Goal: Task Accomplishment & Management: Use online tool/utility

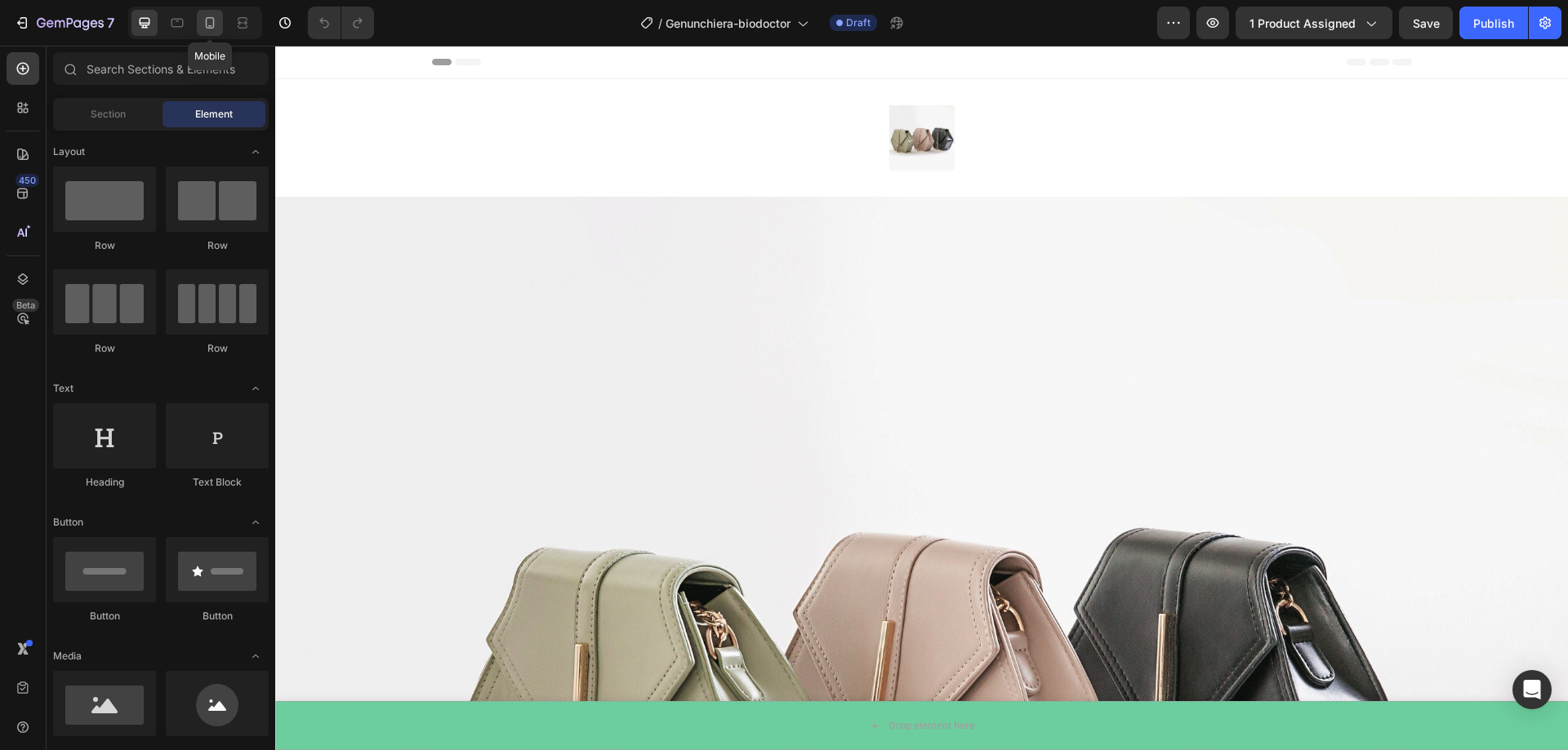
click at [221, 20] on div at bounding box center [210, 23] width 26 height 26
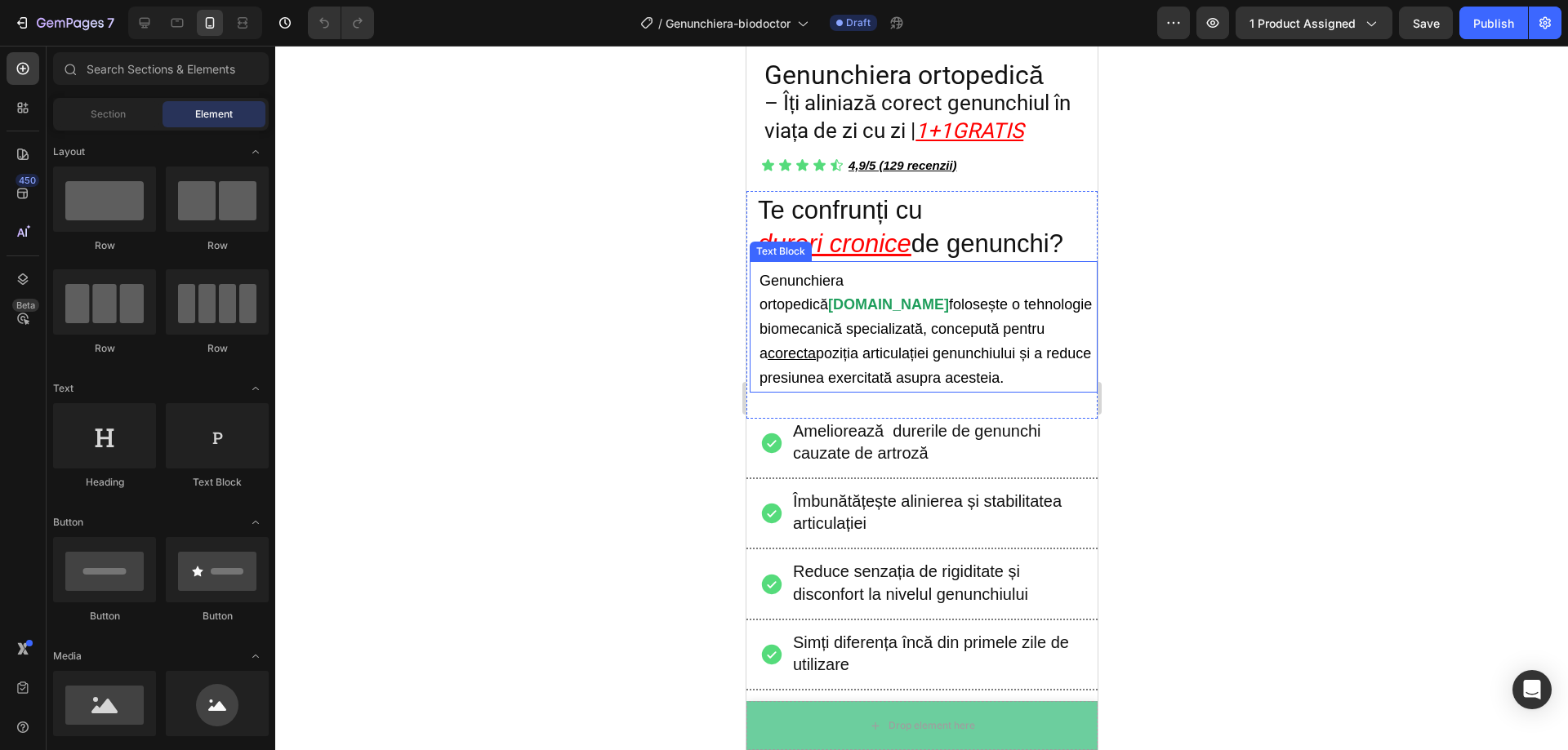
scroll to position [653, 0]
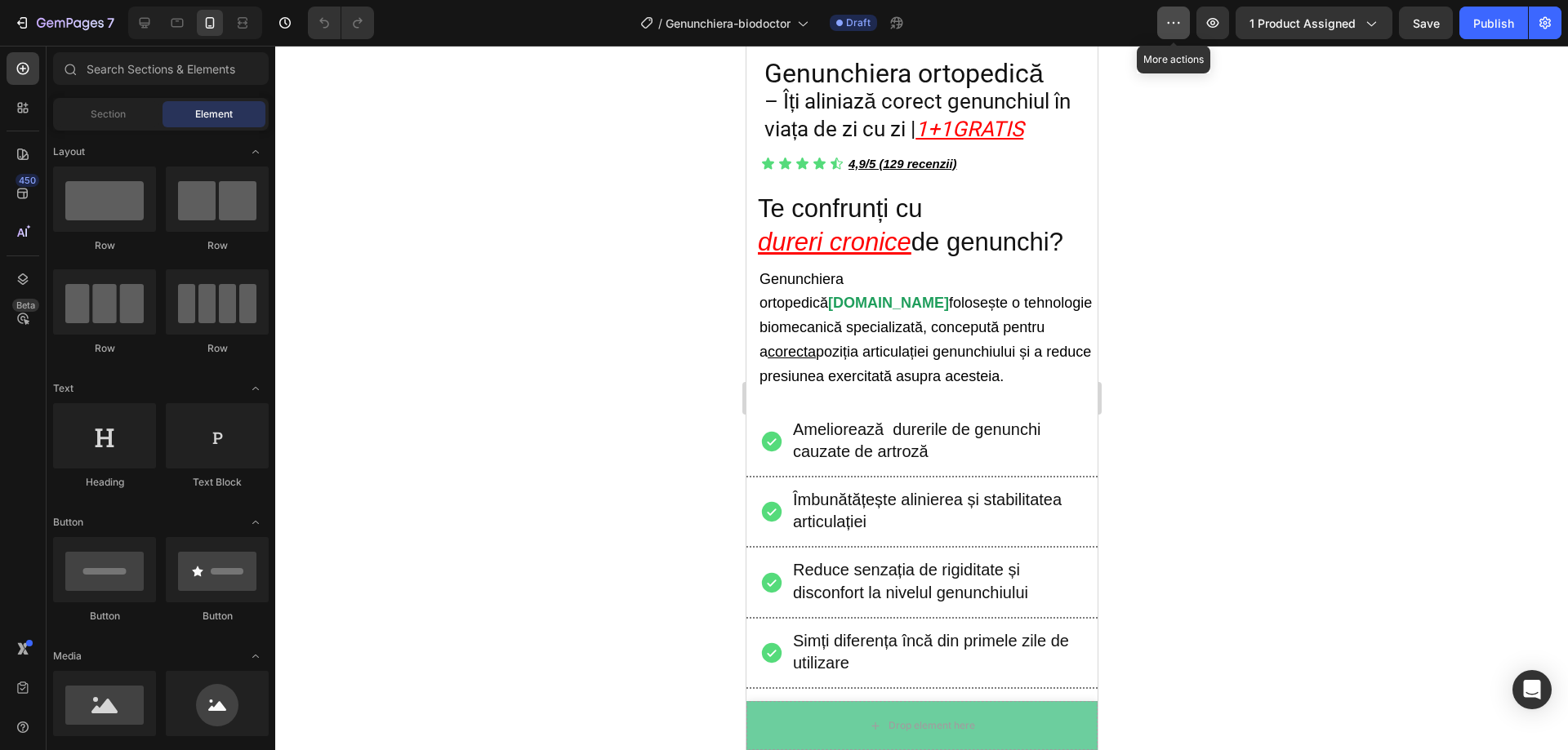
click at [1178, 21] on icon "button" at bounding box center [1174, 23] width 16 height 16
click at [1369, 20] on icon "button" at bounding box center [1370, 23] width 16 height 16
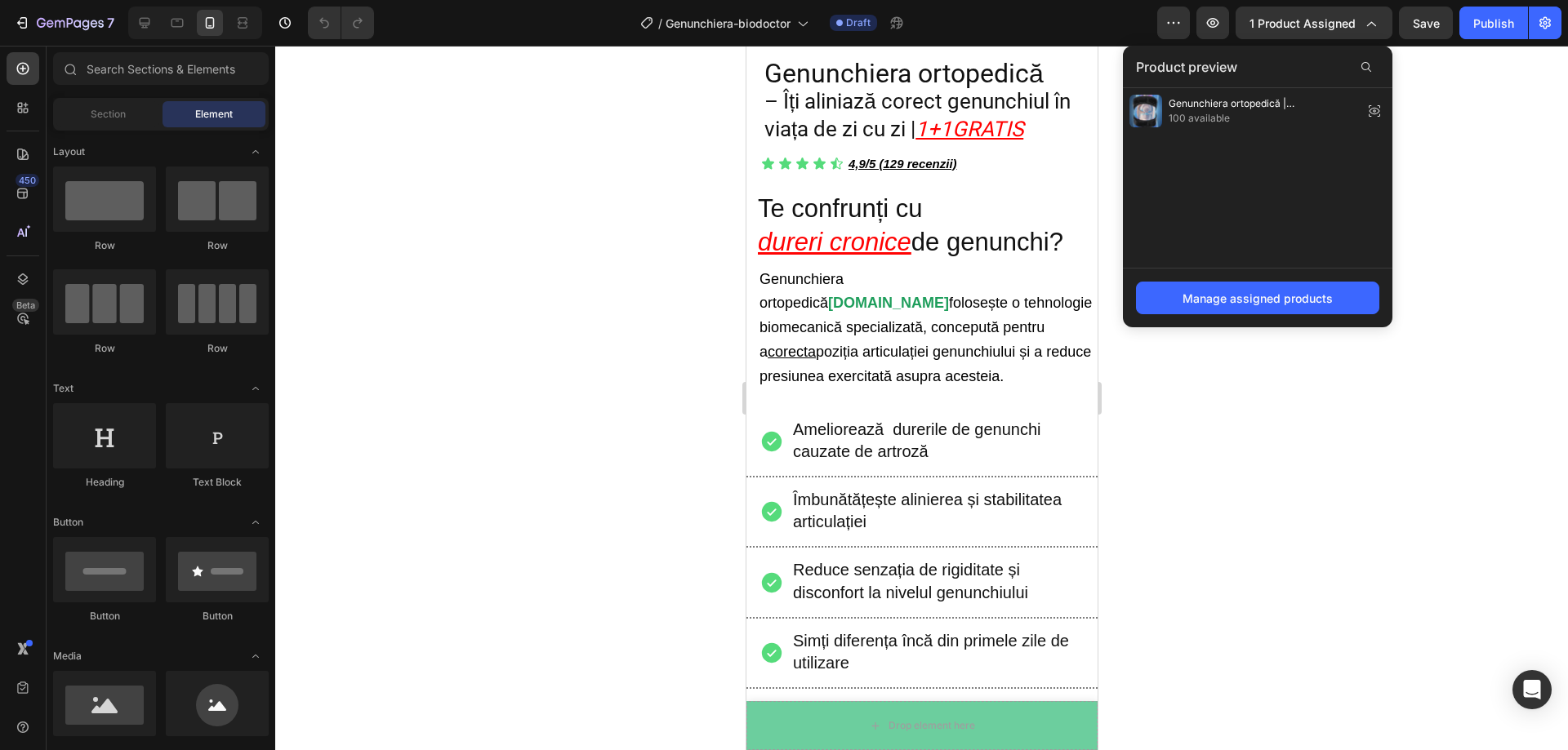
click at [1460, 162] on div at bounding box center [922, 398] width 1292 height 704
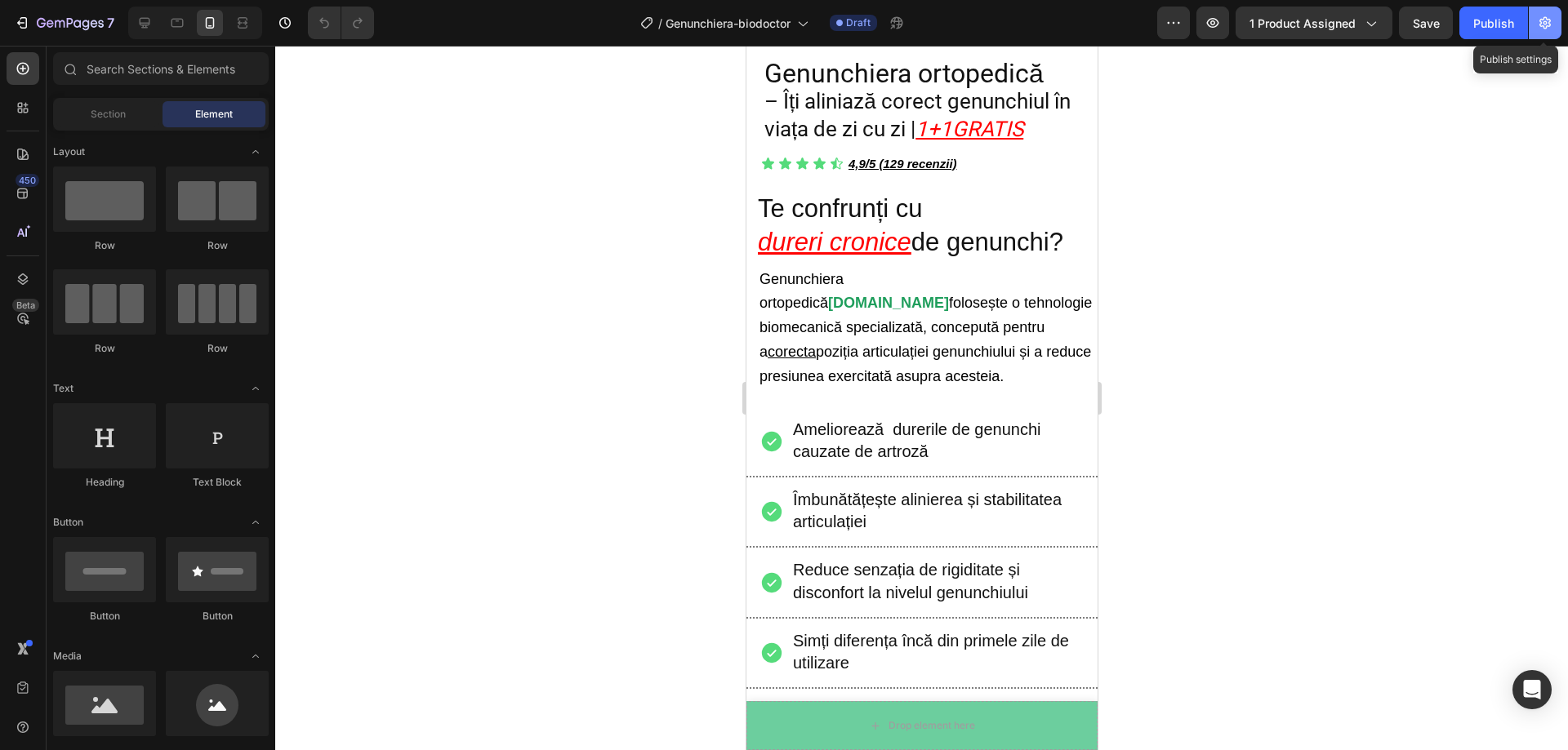
click at [1548, 17] on icon "button" at bounding box center [1545, 23] width 16 height 16
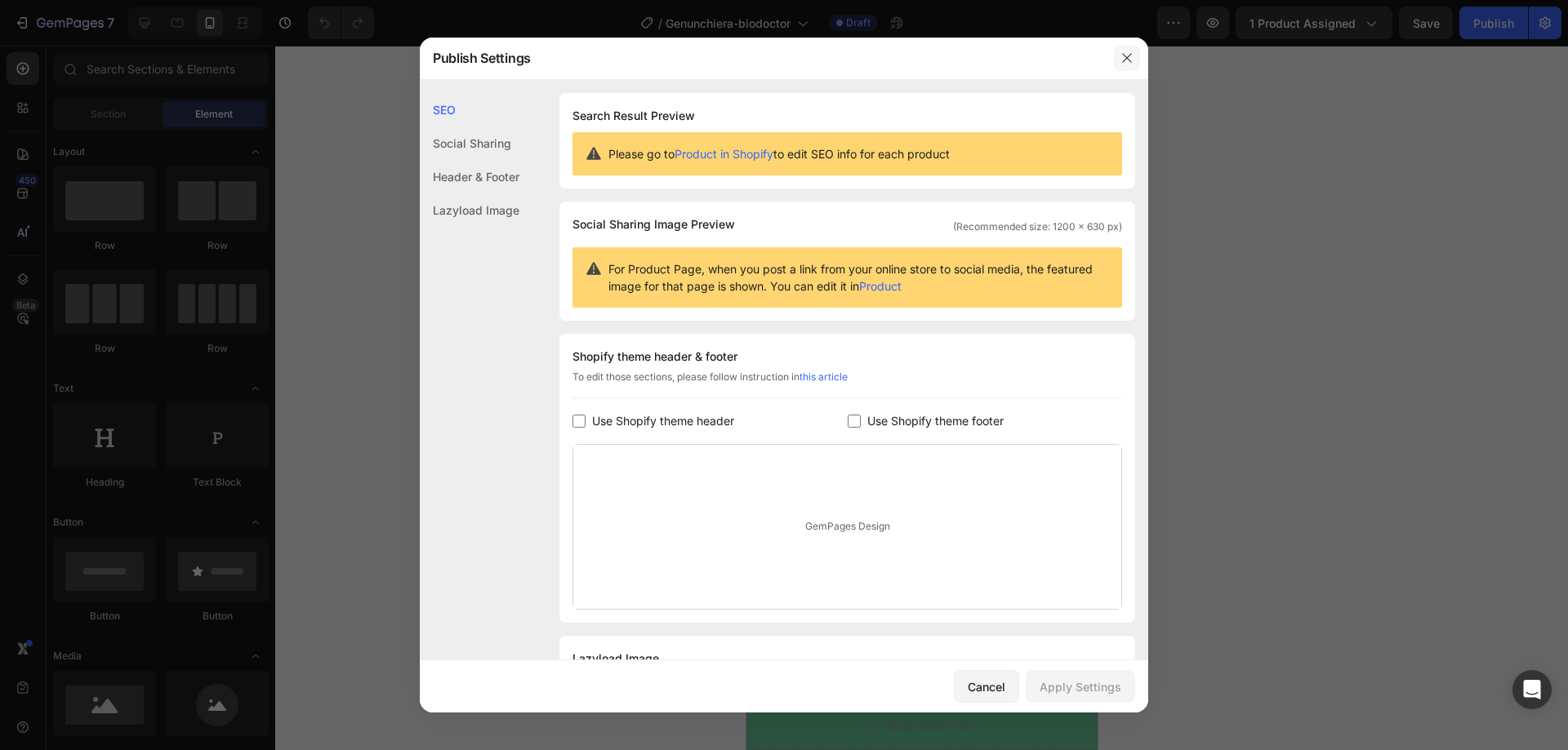
click at [1128, 52] on icon "button" at bounding box center [1127, 58] width 13 height 13
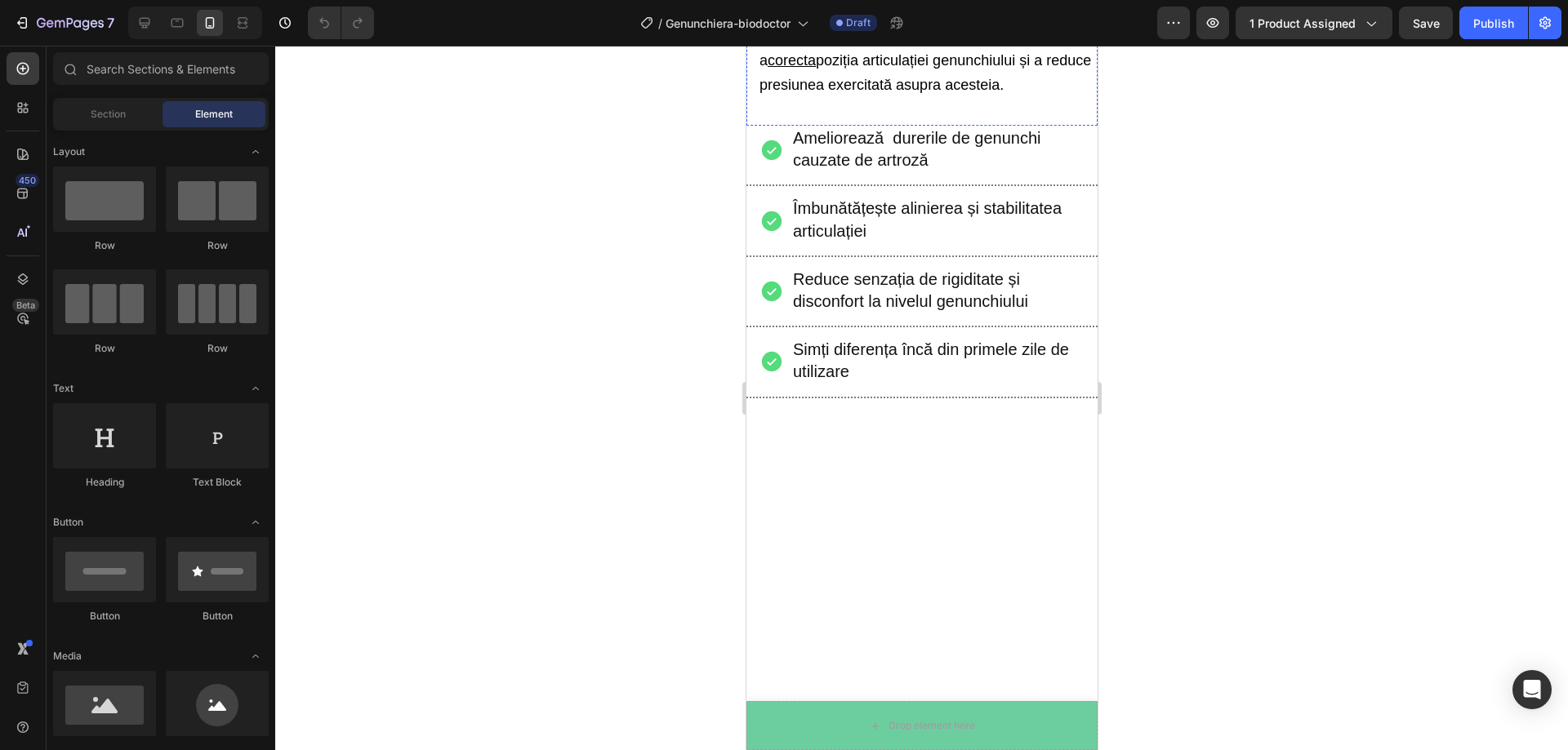
scroll to position [408, 0]
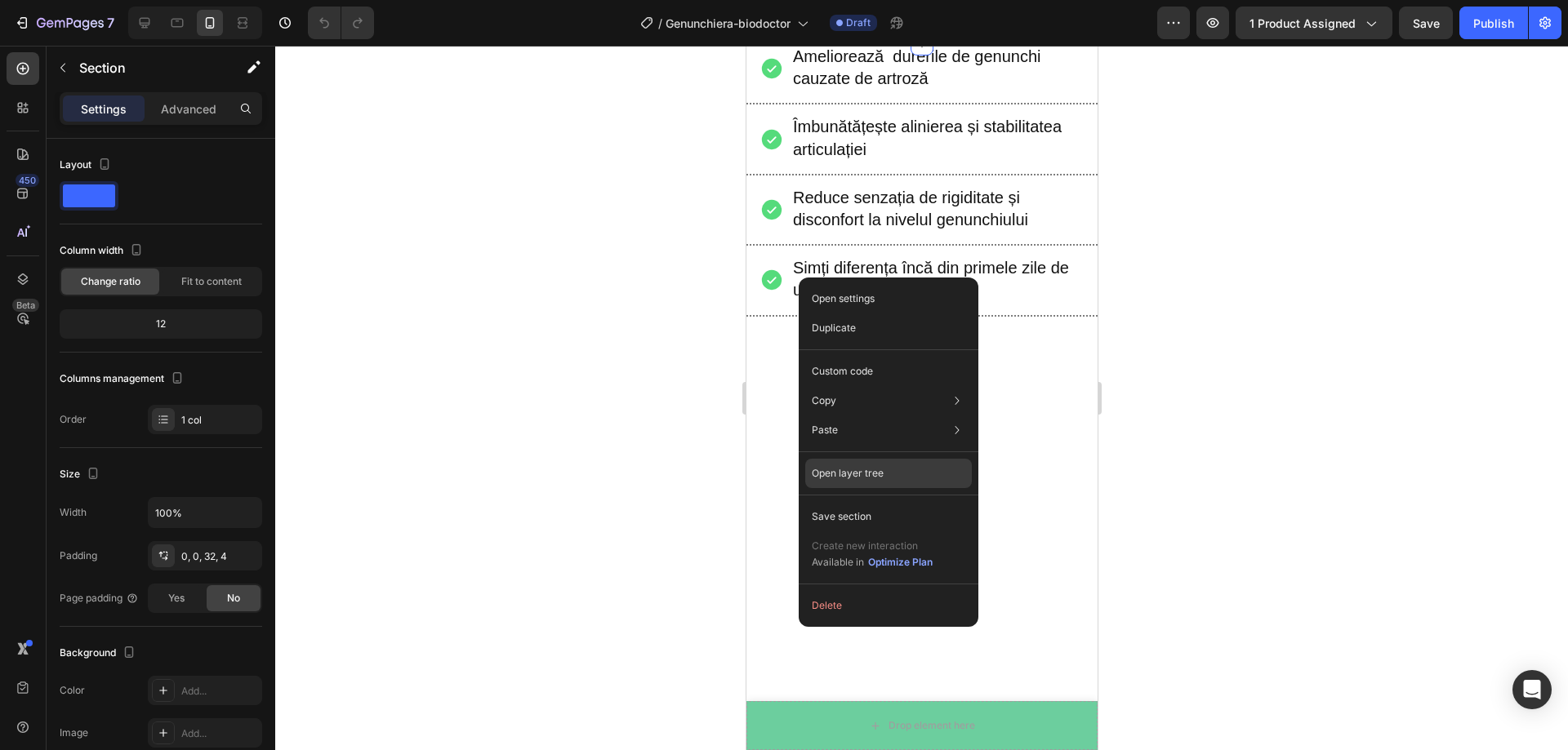
click at [854, 474] on p "Open layer tree" at bounding box center [848, 474] width 72 height 15
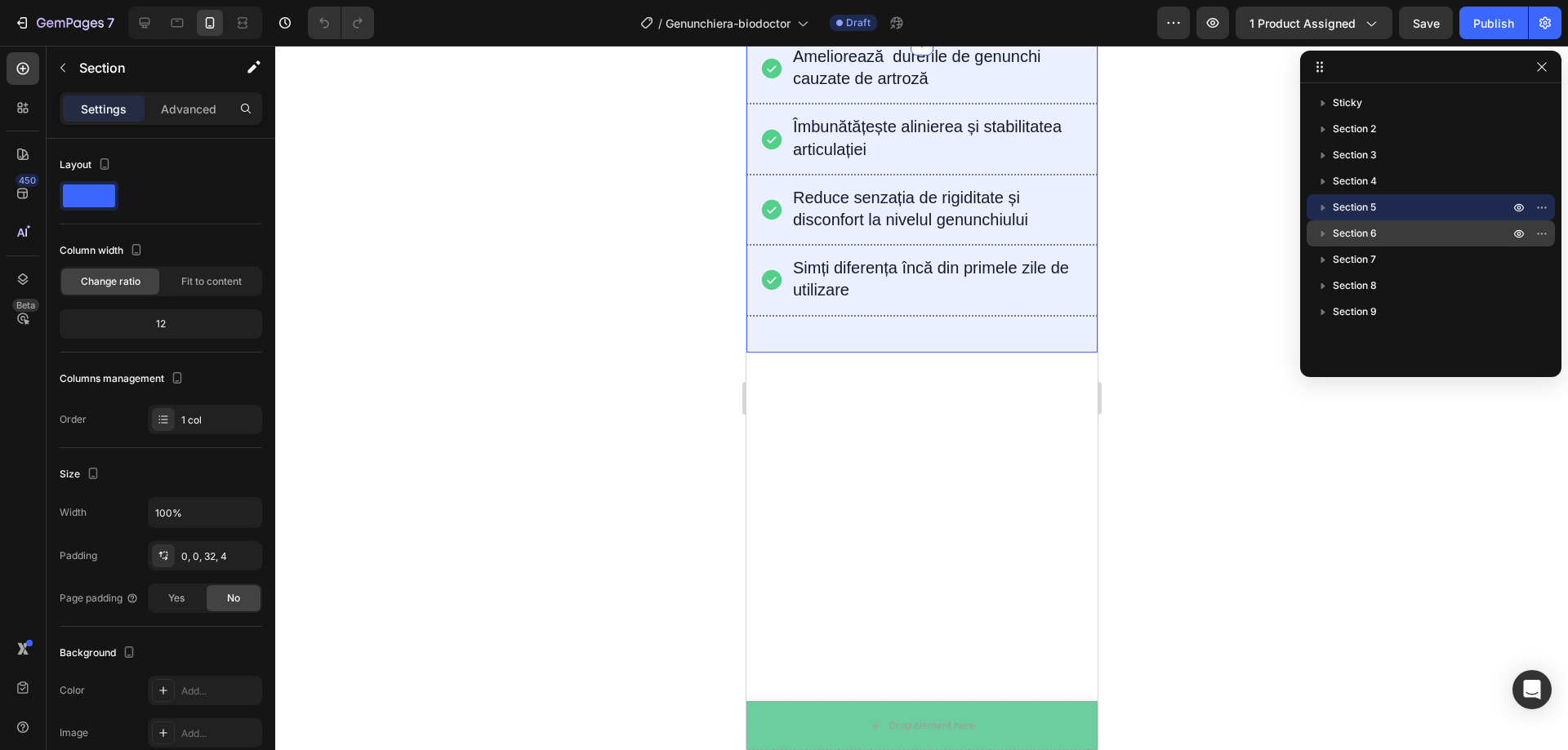
click at [1336, 233] on span "Section 6" at bounding box center [1355, 234] width 44 height 16
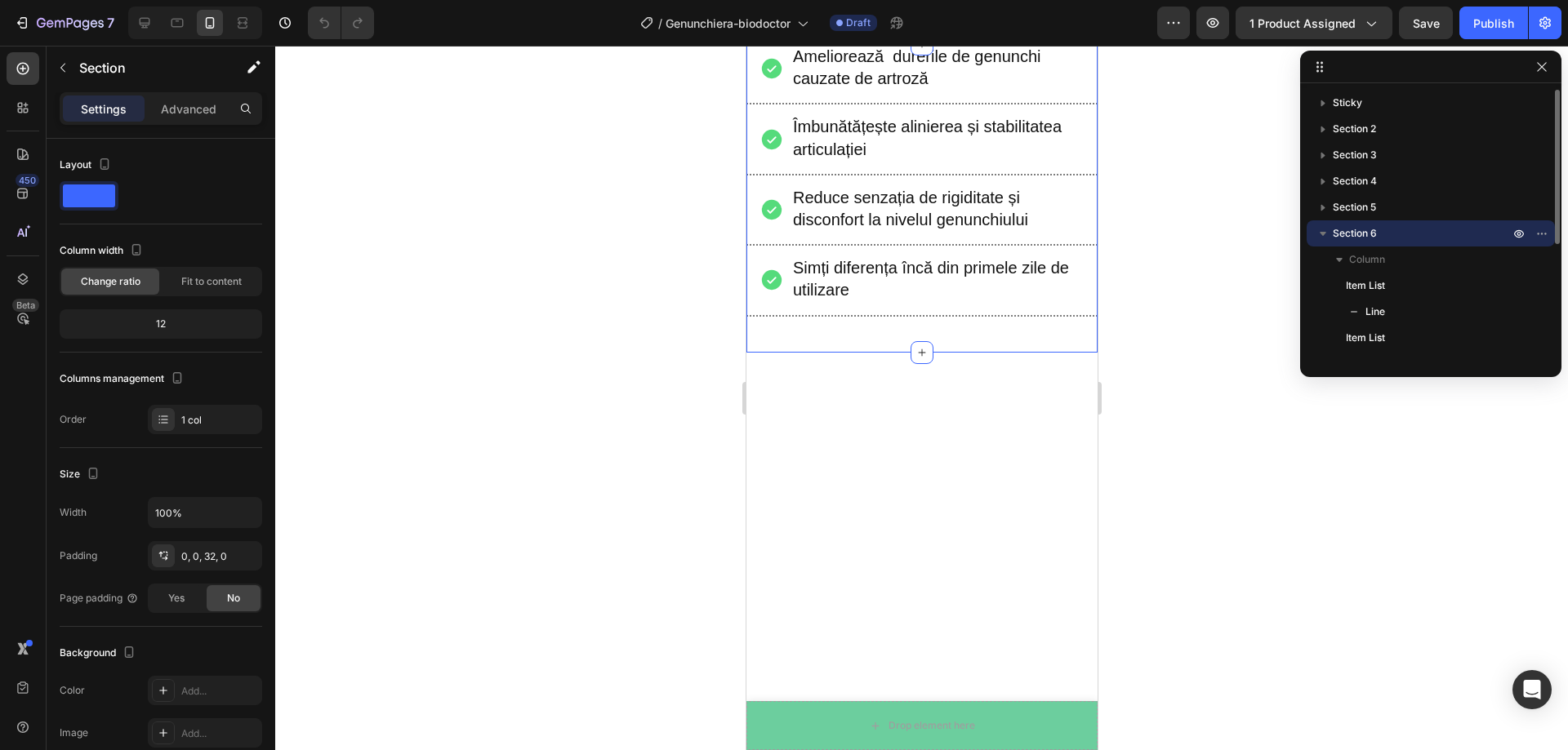
click at [1339, 237] on span "Section 6" at bounding box center [1355, 234] width 44 height 16
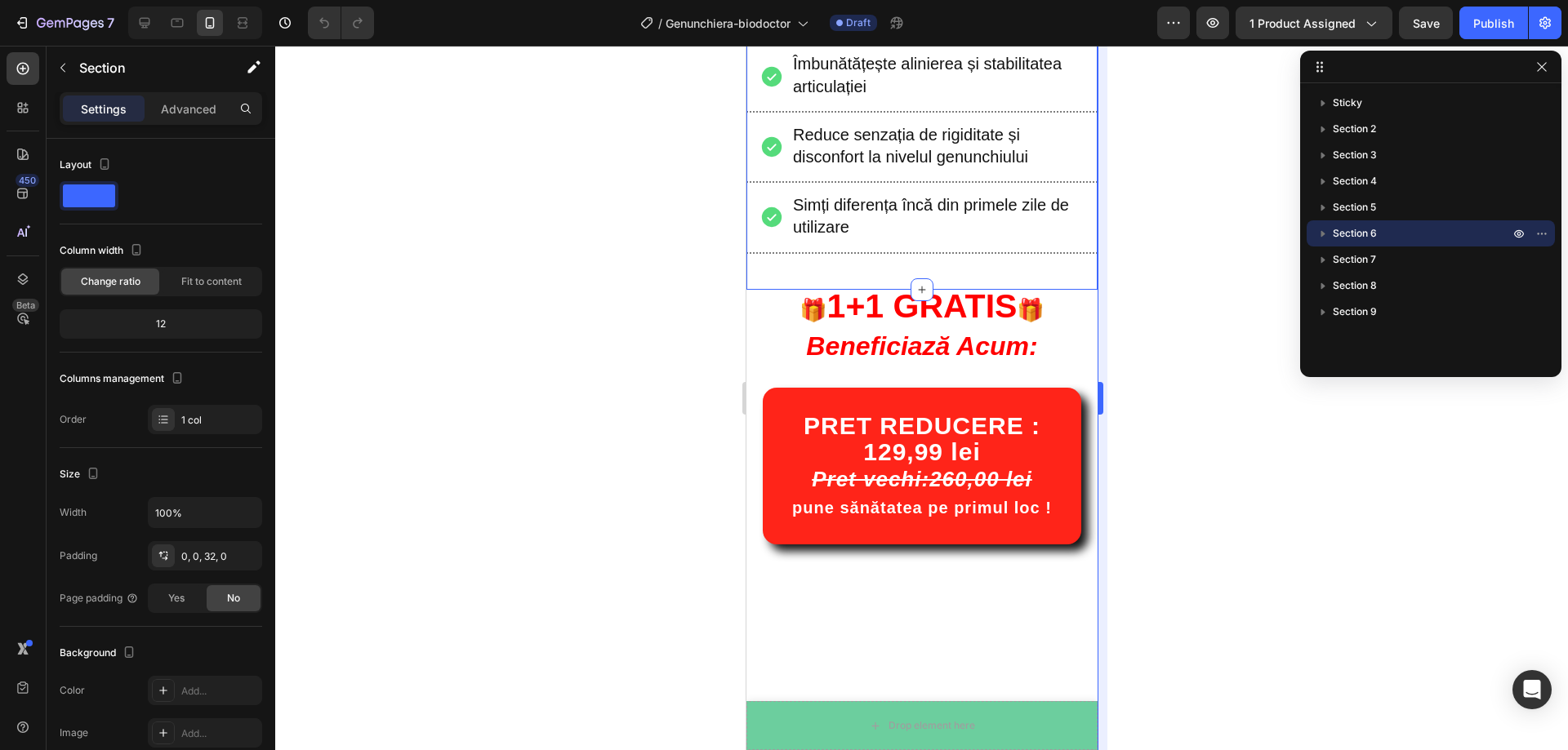
scroll to position [489, 0]
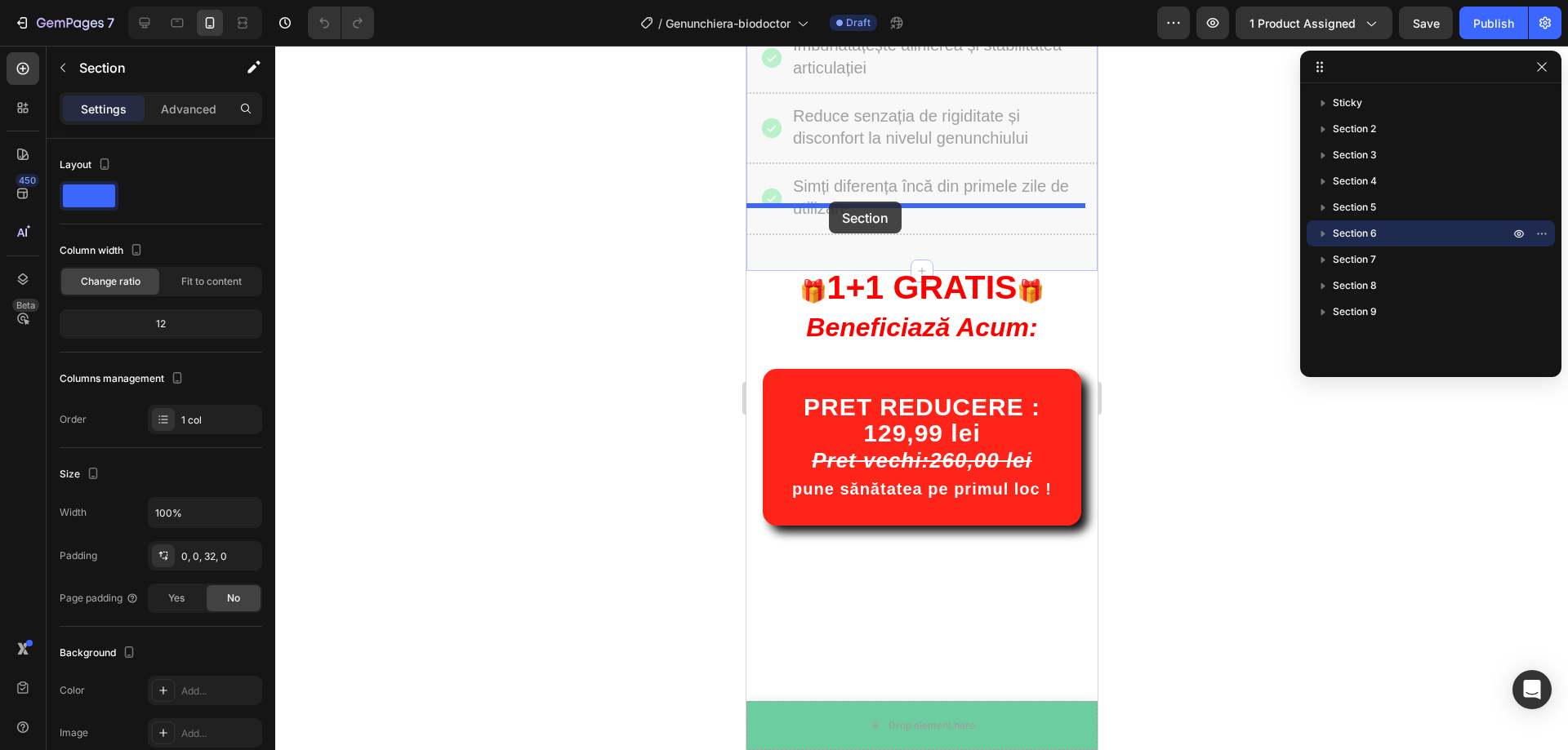
drag, startPoint x: 786, startPoint y: 398, endPoint x: 828, endPoint y: 202, distance: 200.4
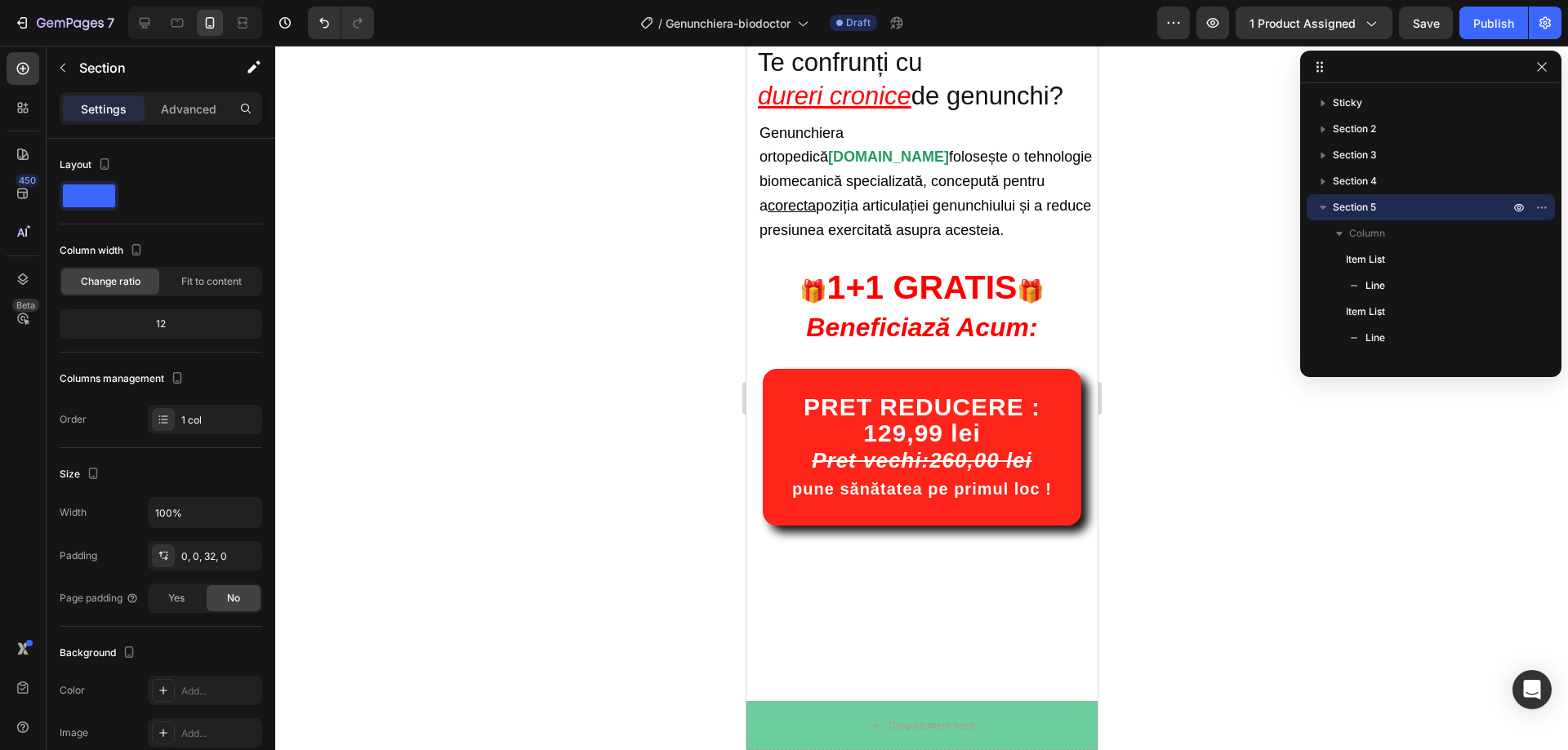
click at [1220, 371] on div at bounding box center [922, 398] width 1292 height 704
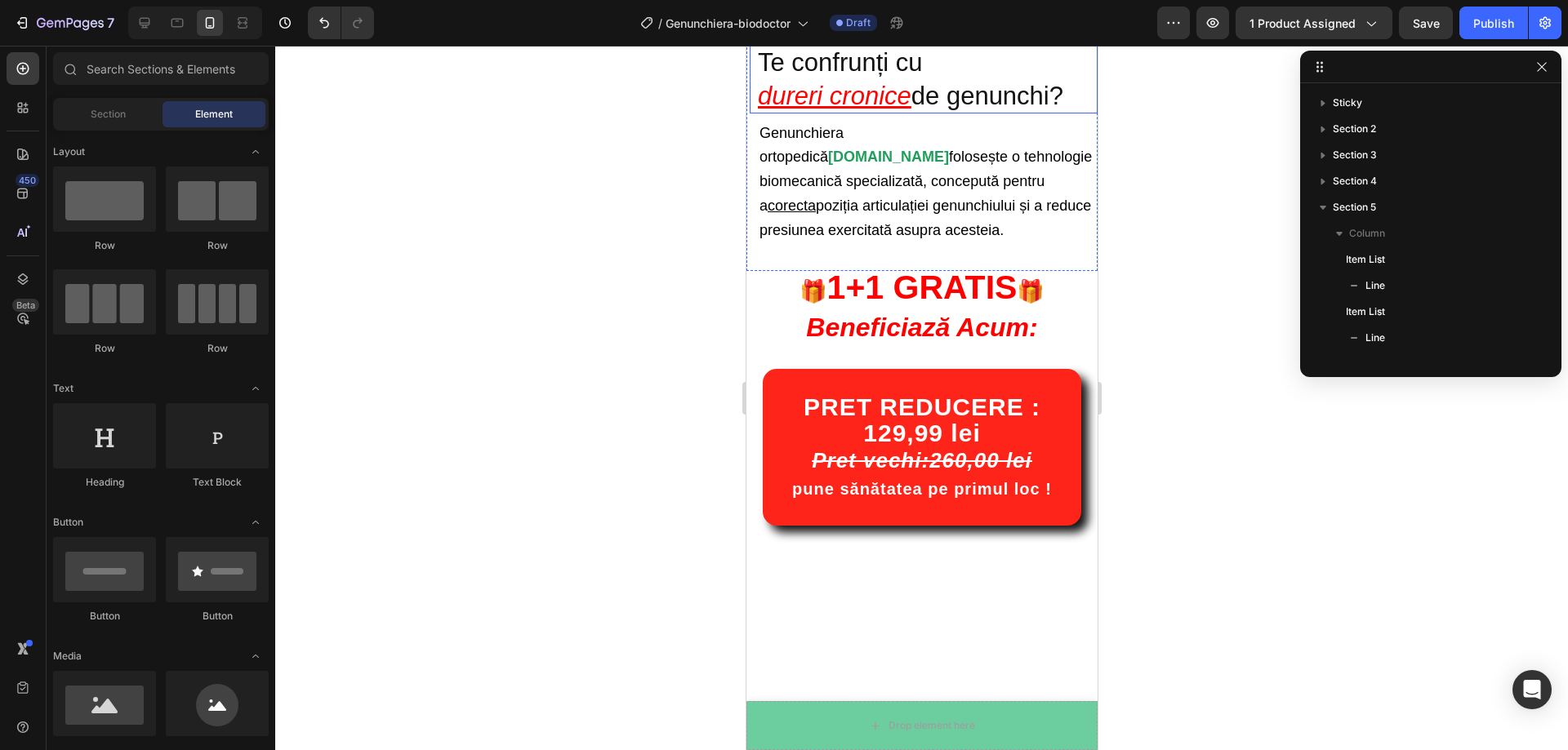
click at [979, 113] on h2 "Te confrunți cu dureri cronice de genunchi?" at bounding box center [922, 79] width 333 height 70
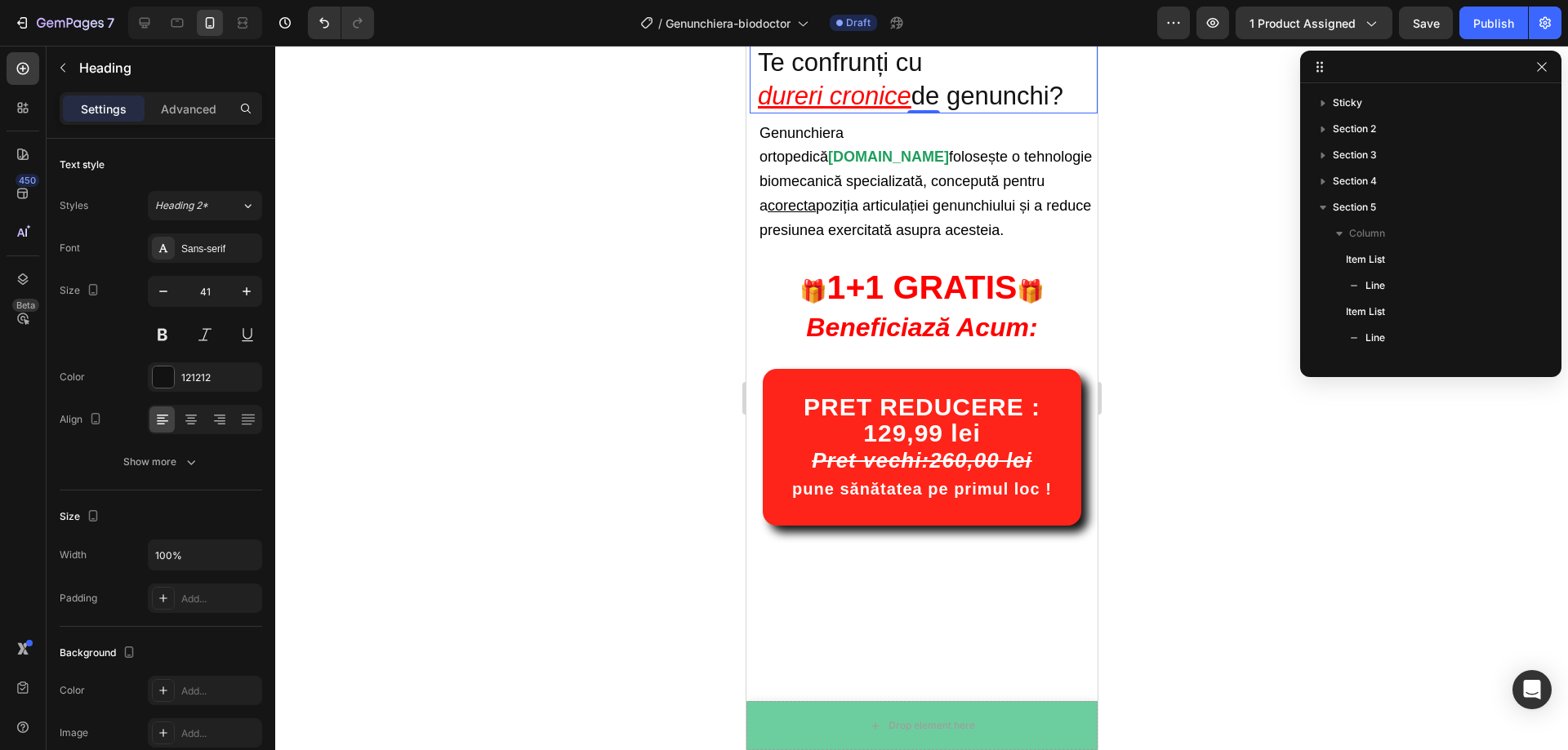
scroll to position [280, 0]
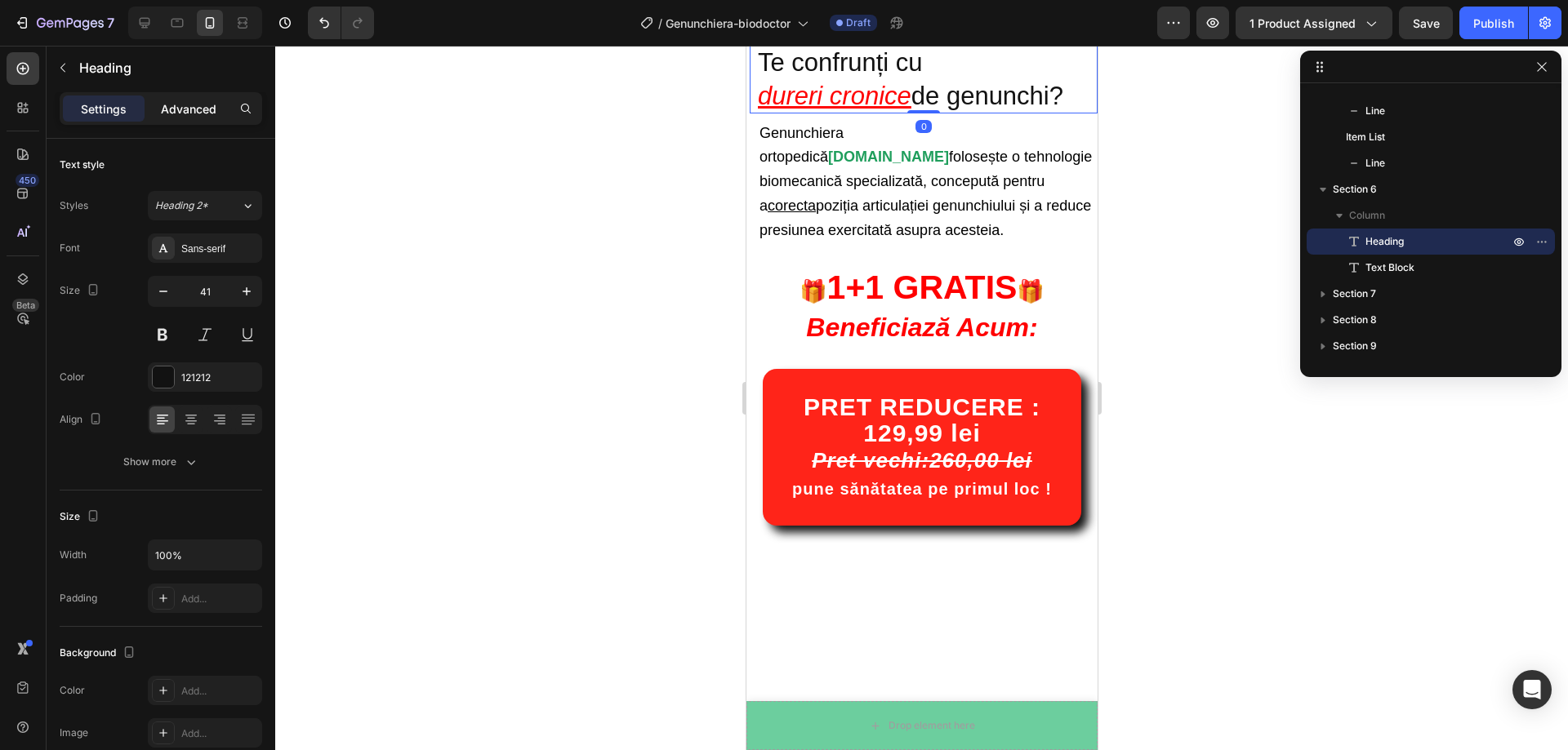
click at [164, 114] on p "Advanced" at bounding box center [189, 108] width 56 height 17
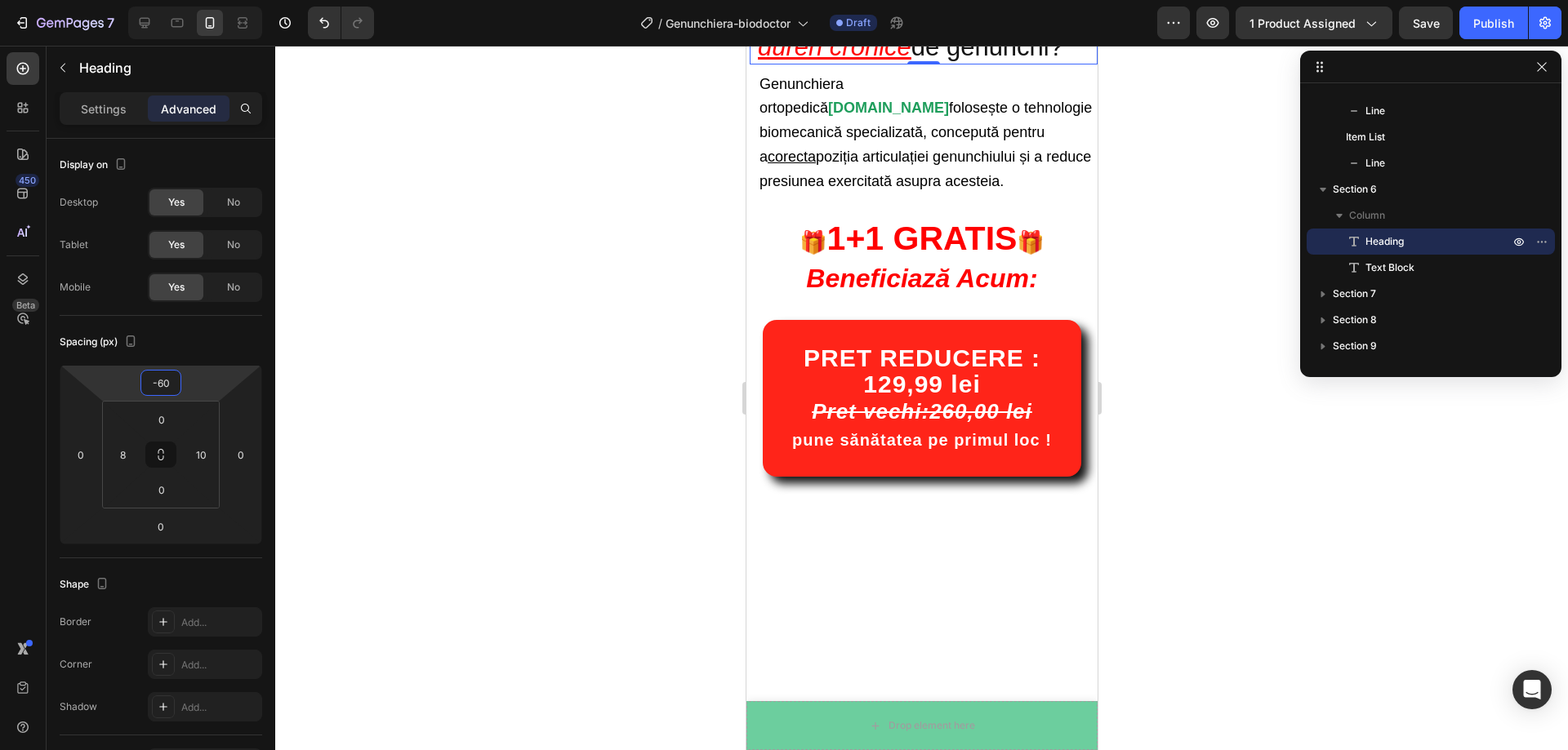
type input "-58"
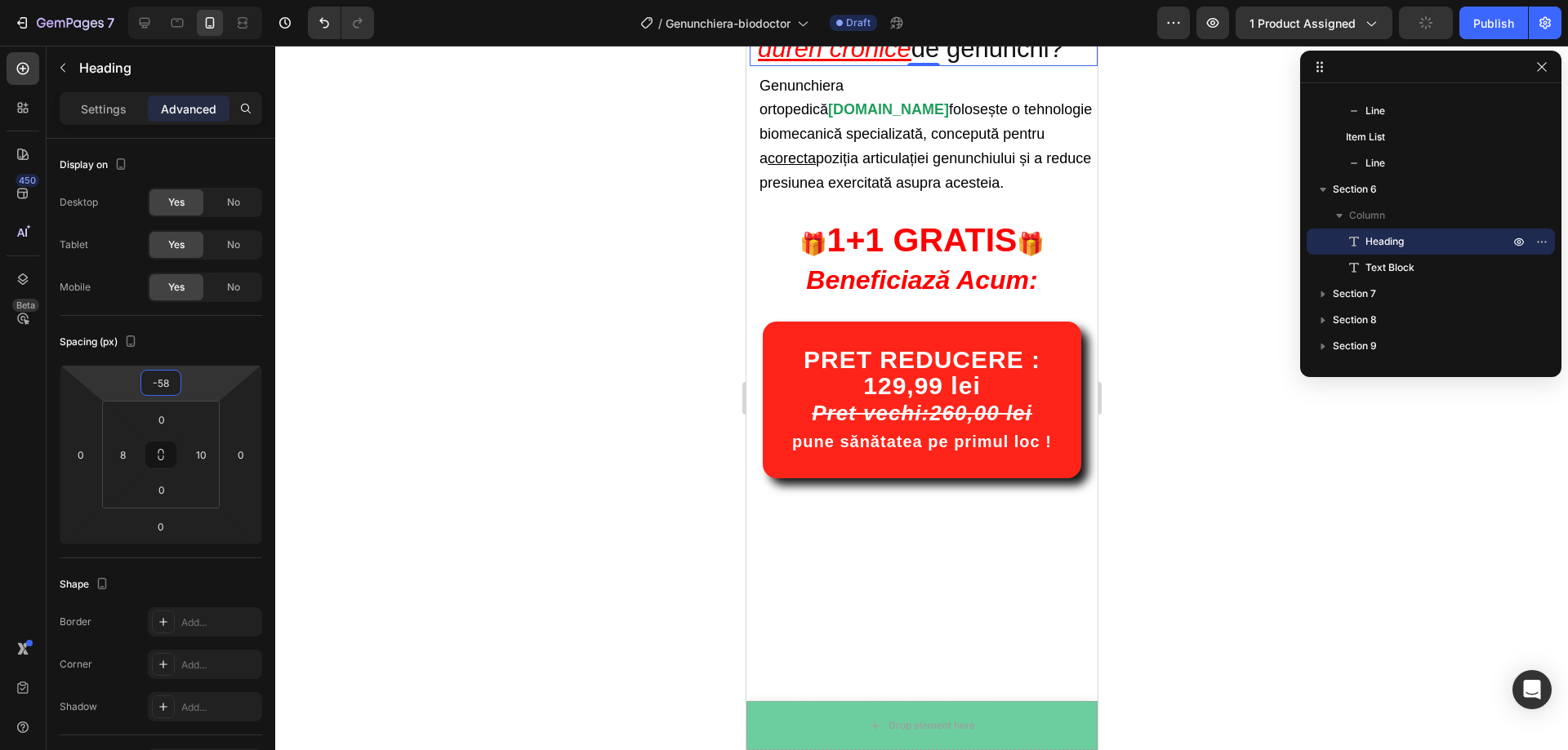
drag, startPoint x: 199, startPoint y: 381, endPoint x: 198, endPoint y: 405, distance: 24.0
click at [198, 0] on html "7 Version history / Genunchiera-biodoctor Draft Preview 1 product assigned Publ…" at bounding box center [784, 0] width 1568 height 0
click at [522, 334] on div at bounding box center [922, 398] width 1292 height 704
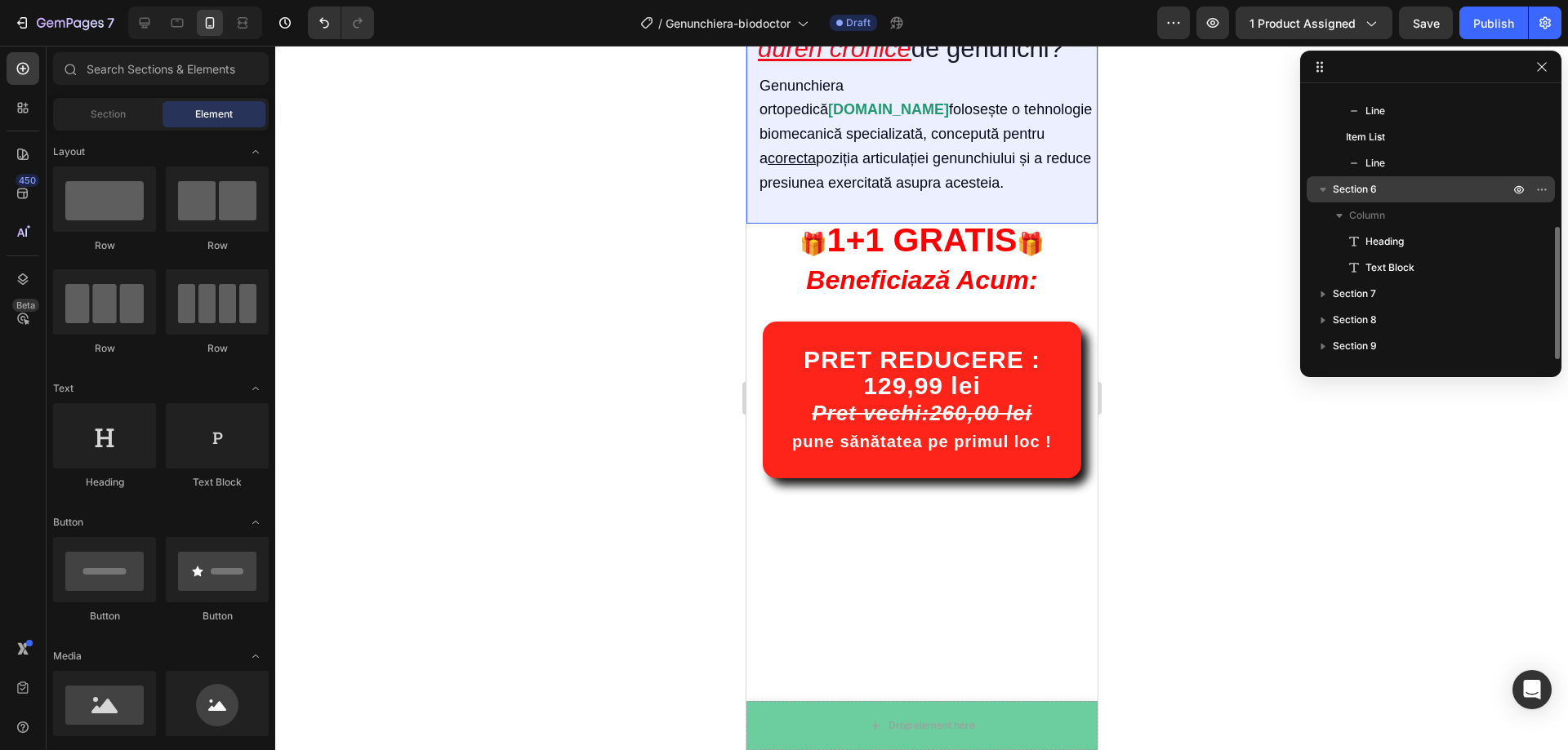
click at [1324, 193] on icon "button" at bounding box center [1323, 189] width 16 height 16
click at [1379, 189] on p "Section 6" at bounding box center [1422, 189] width 180 height 16
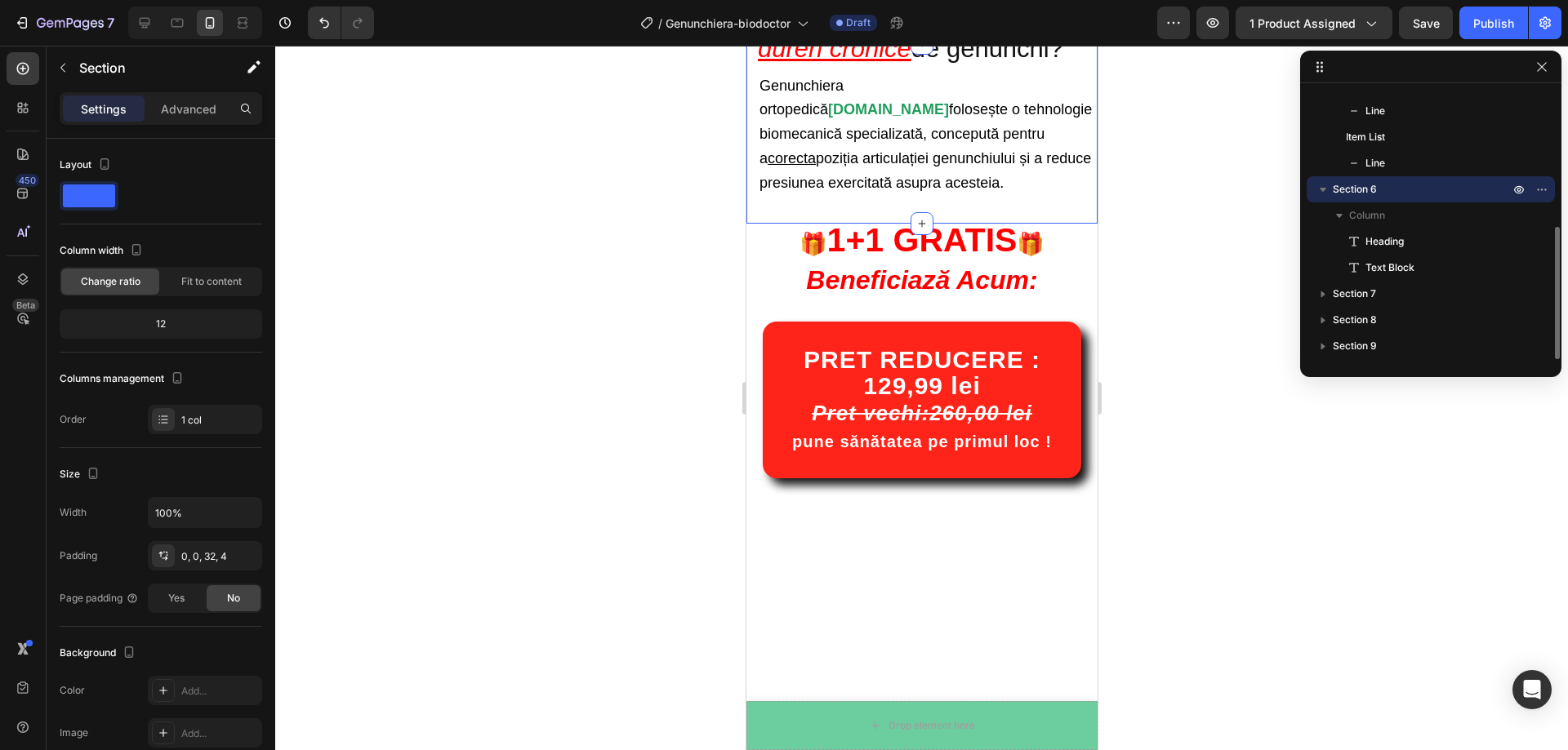
click at [1379, 189] on p "Section 6" at bounding box center [1422, 189] width 180 height 16
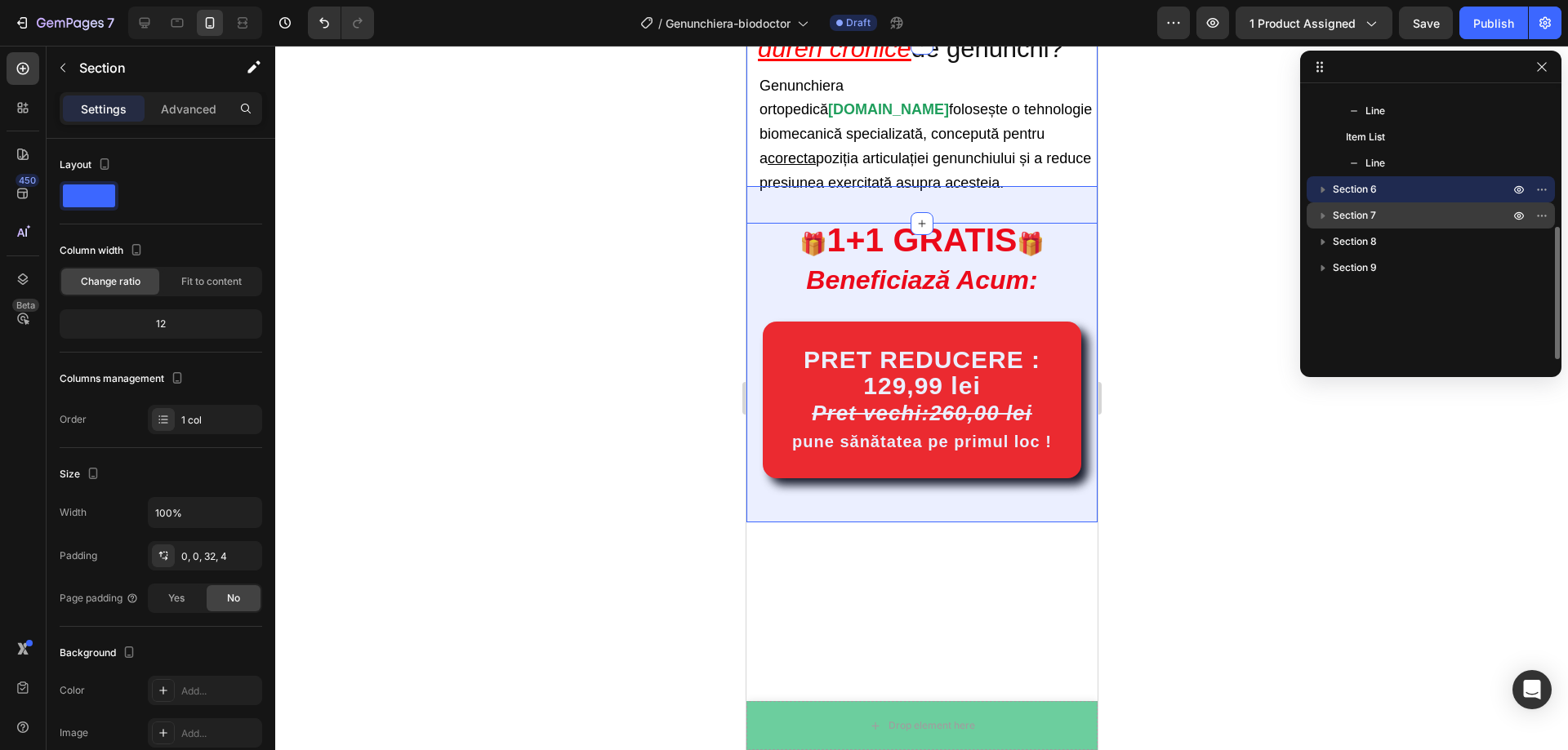
click at [1380, 213] on p "Section 7" at bounding box center [1422, 216] width 180 height 16
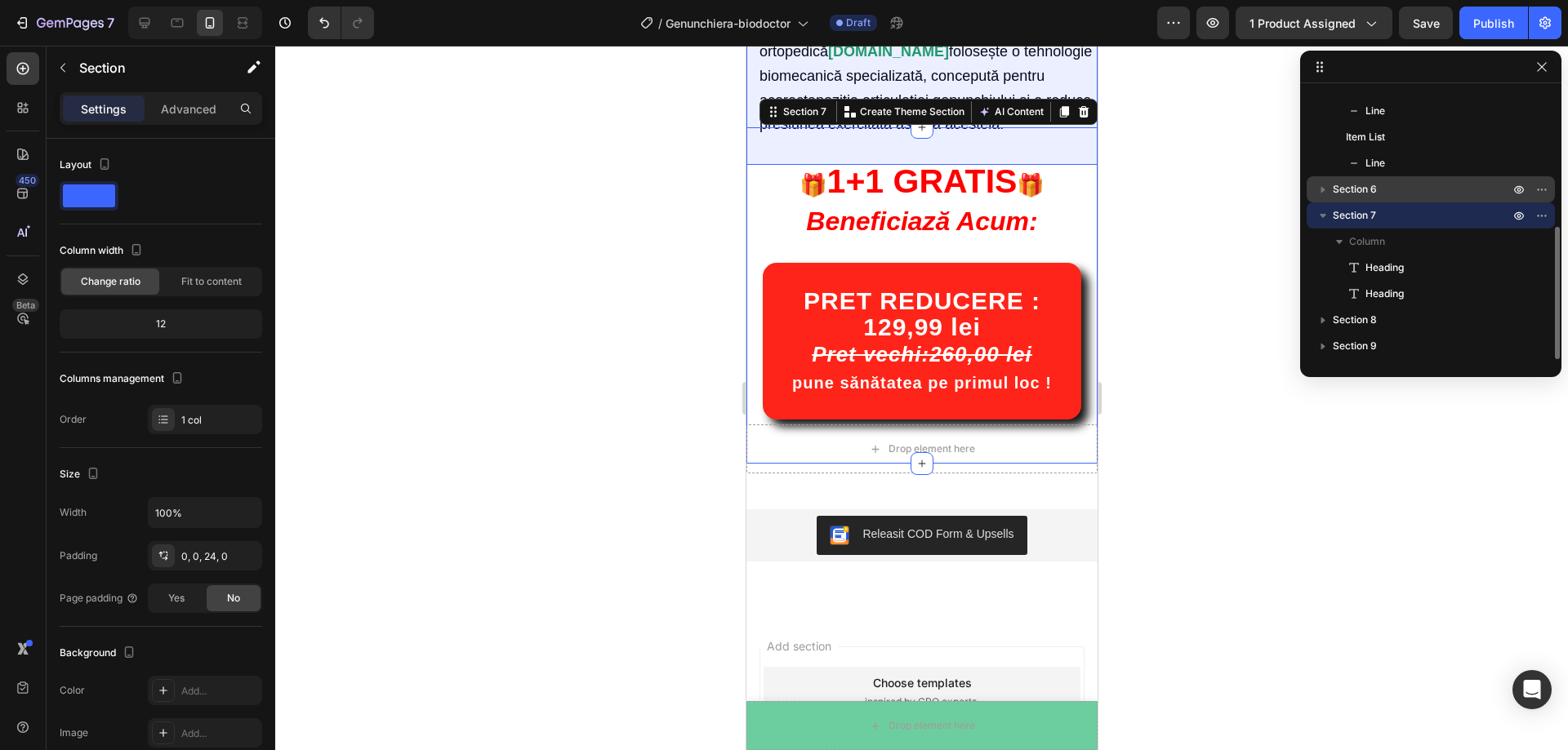
click at [1375, 184] on span "Section 6" at bounding box center [1355, 189] width 44 height 16
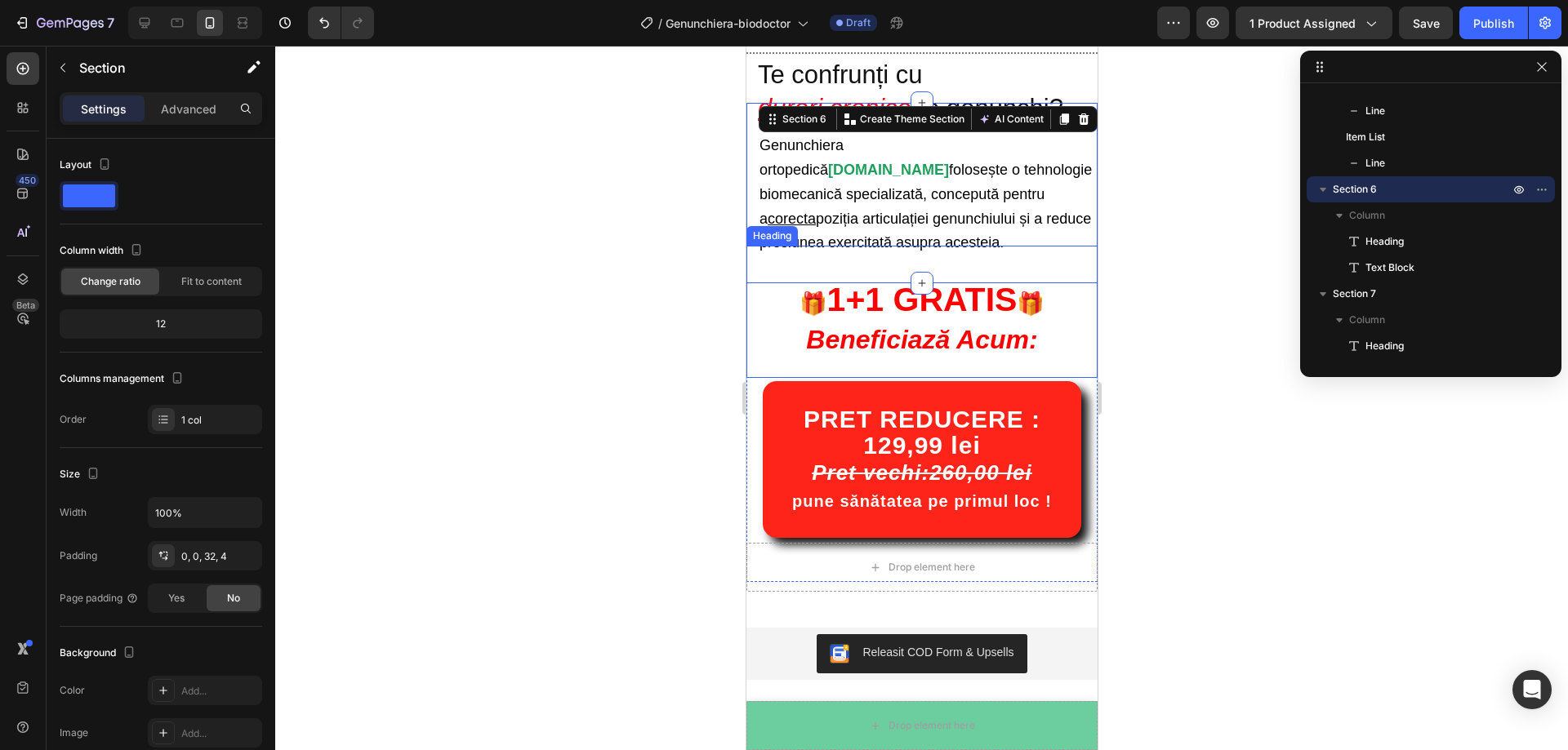
scroll to position [819, 0]
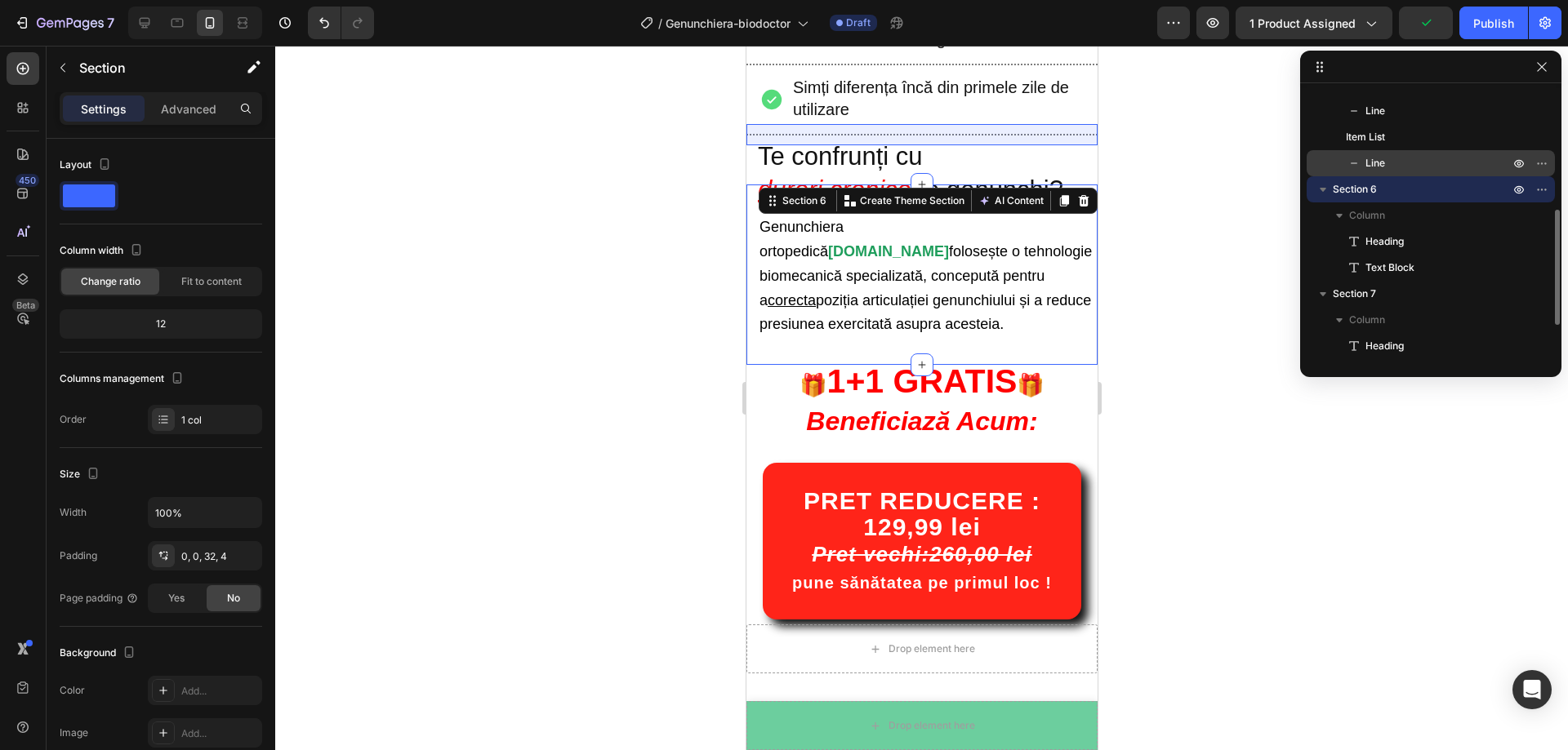
click at [1348, 162] on icon at bounding box center [1354, 163] width 16 height 16
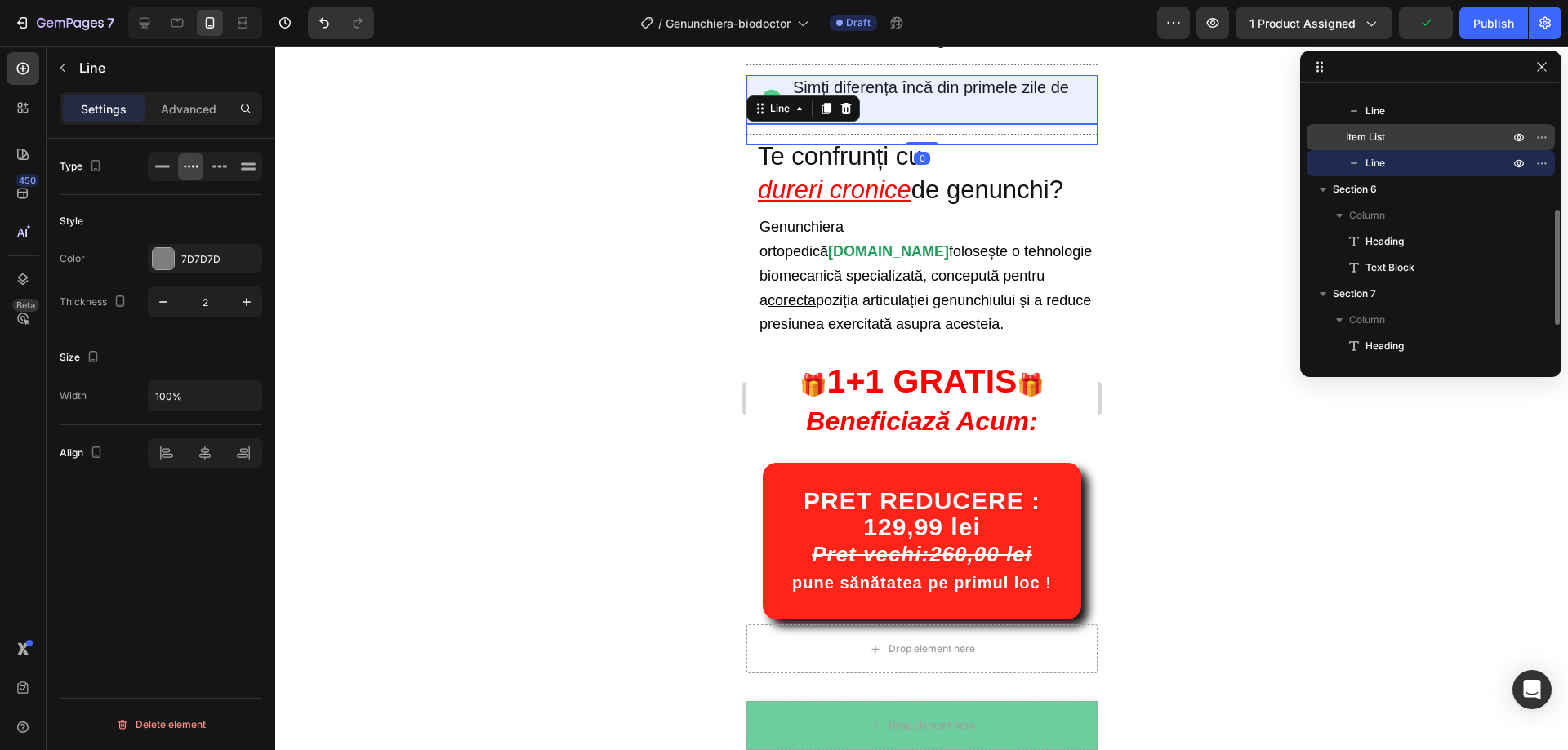
click at [1359, 136] on span "Item List" at bounding box center [1365, 137] width 39 height 16
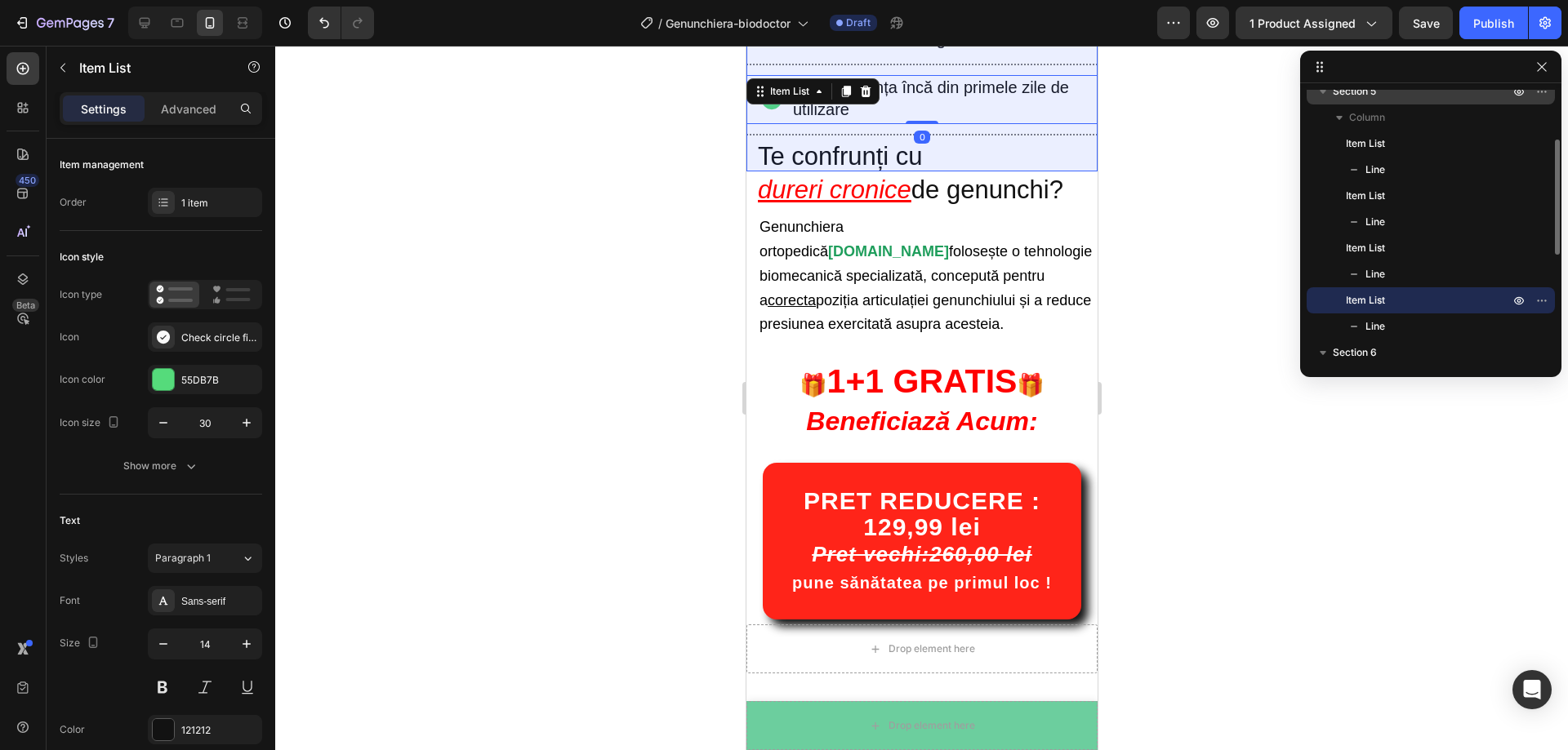
scroll to position [34, 0]
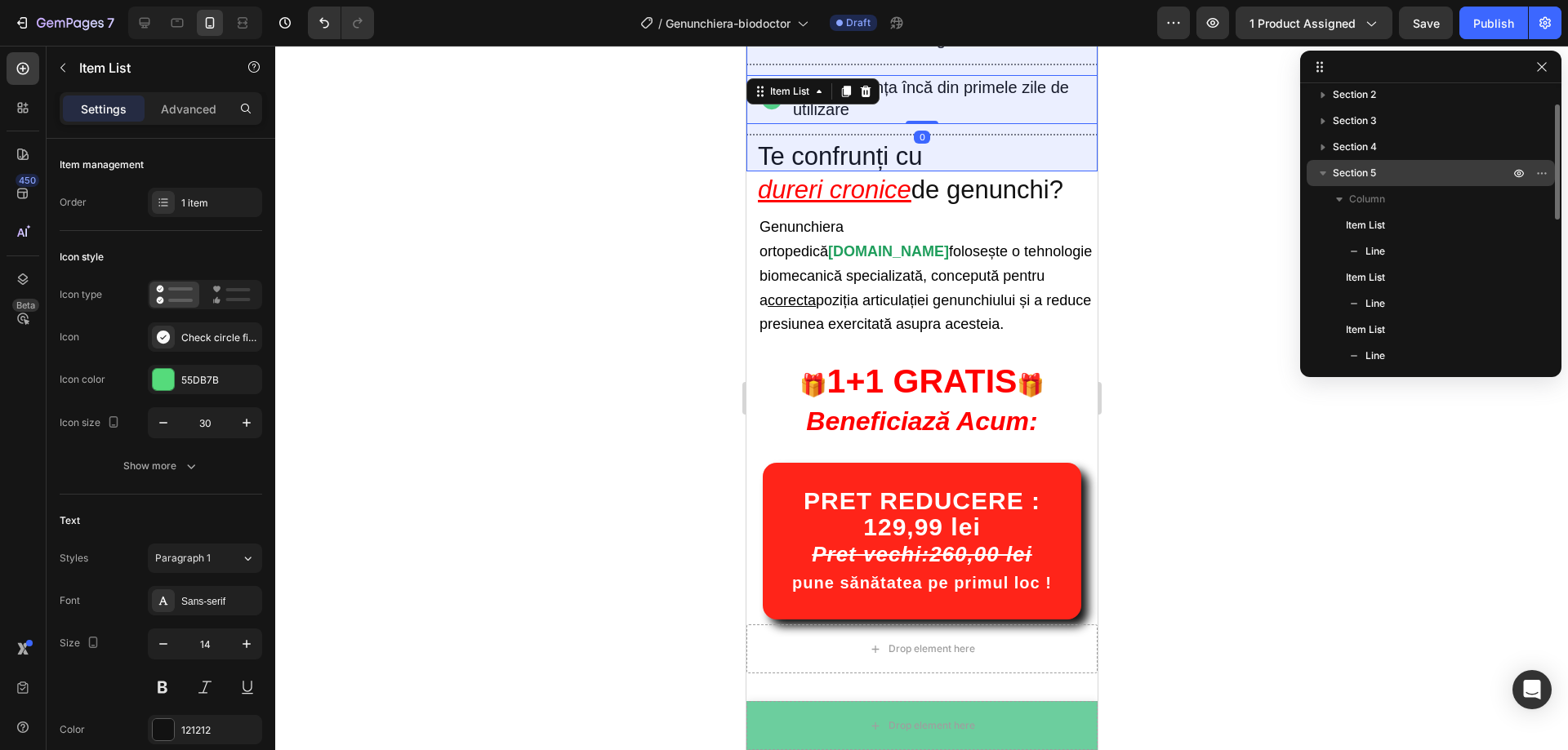
click at [1344, 174] on span "Section 5" at bounding box center [1354, 173] width 43 height 16
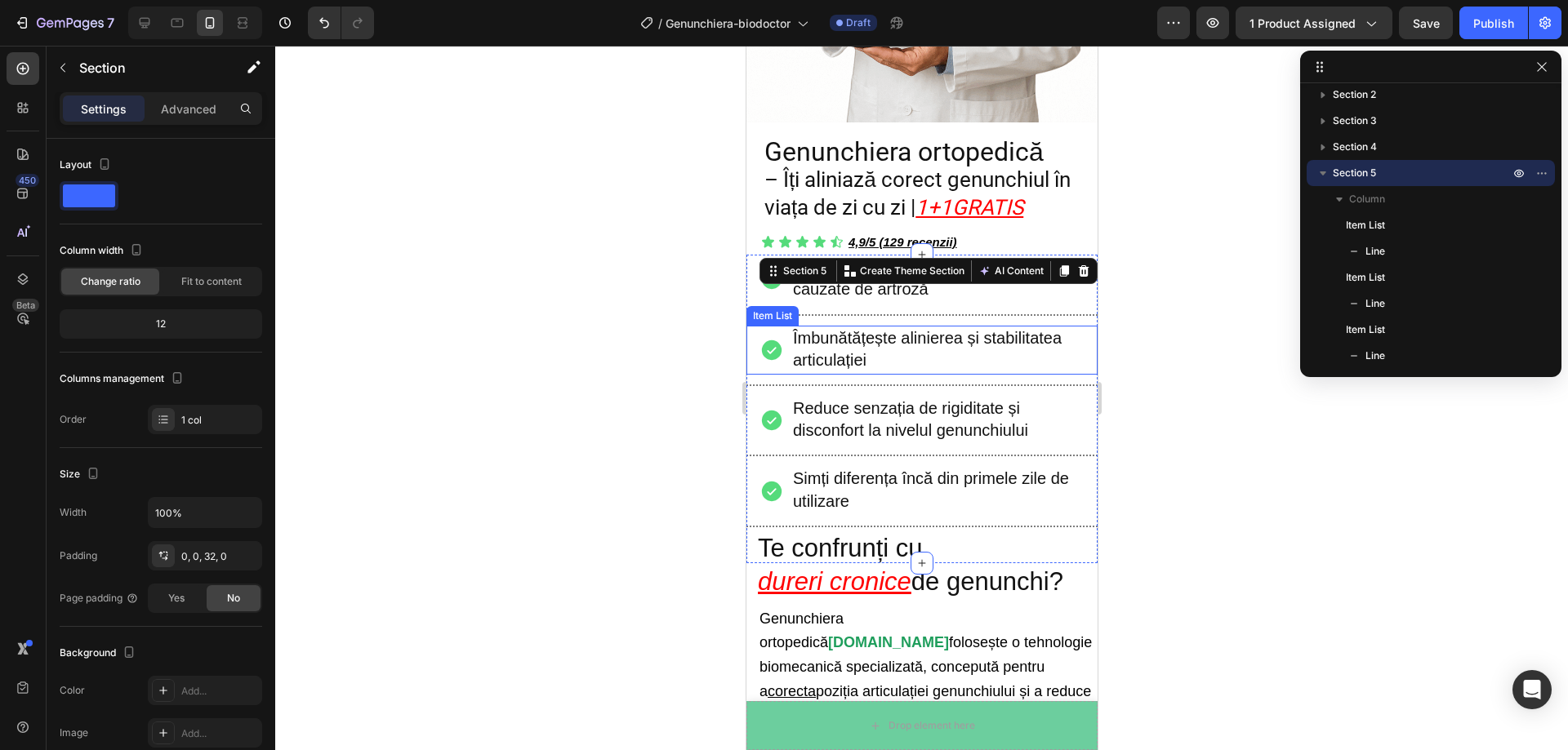
scroll to position [416, 0]
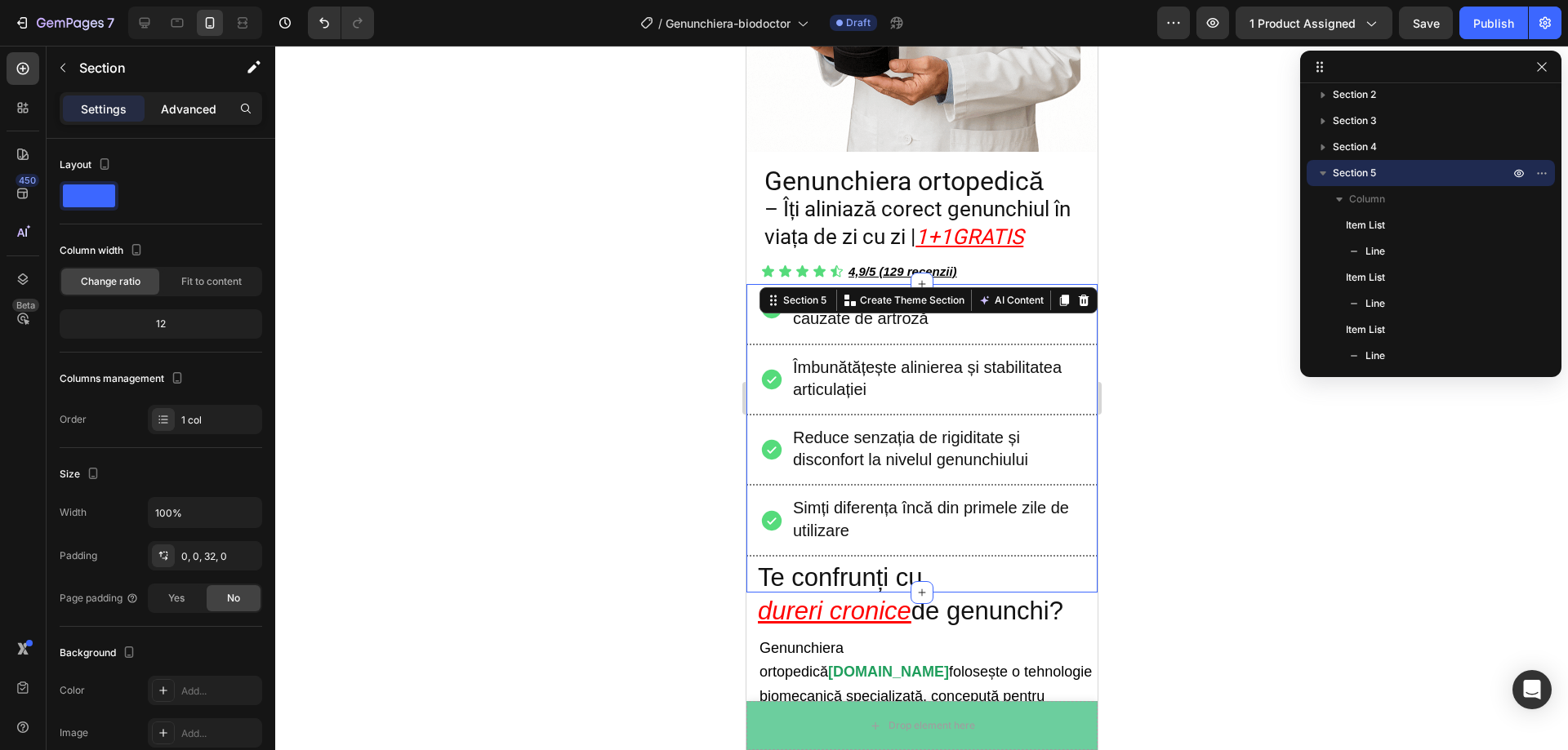
click at [198, 115] on p "Advanced" at bounding box center [189, 108] width 56 height 17
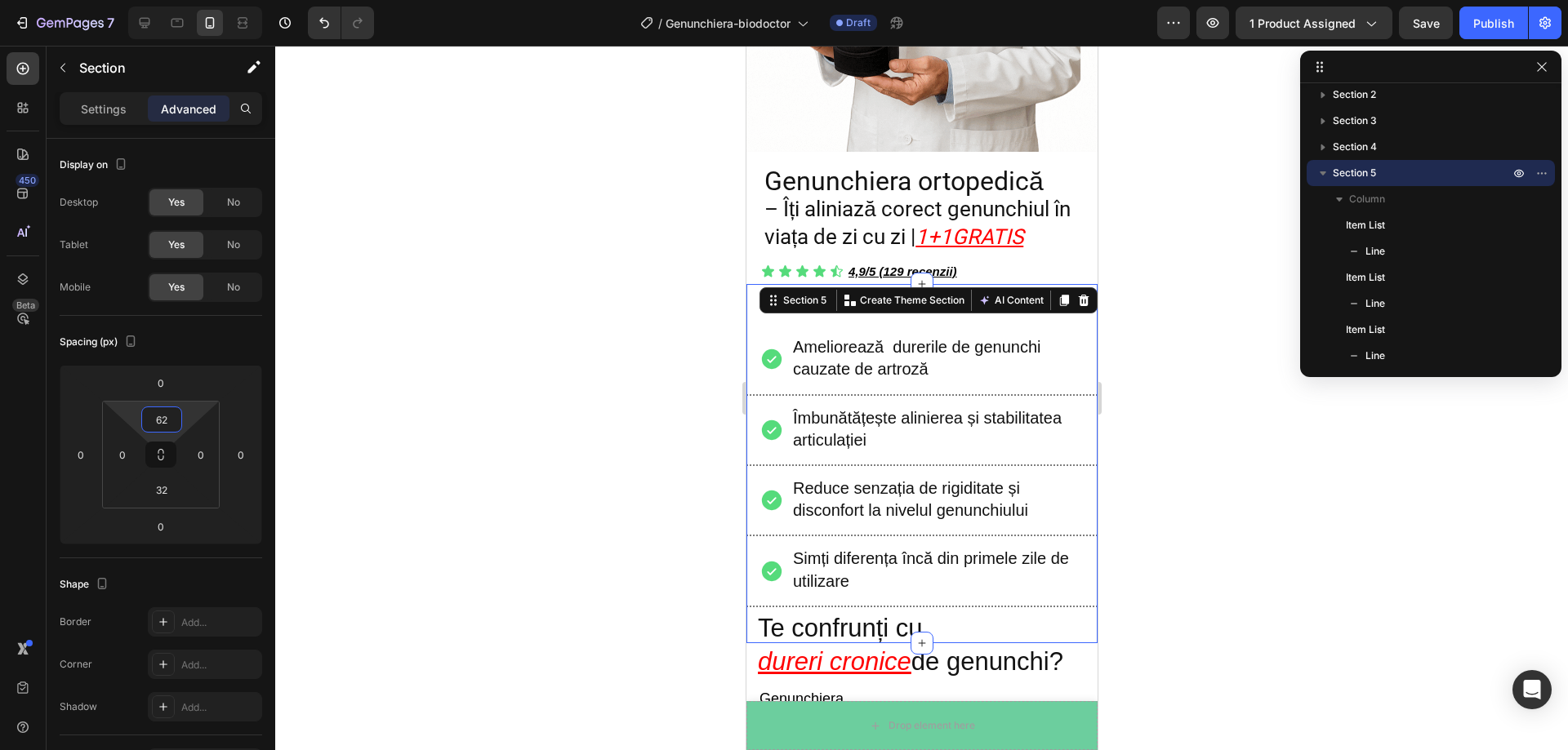
type input "60"
drag, startPoint x: 196, startPoint y: 411, endPoint x: 194, endPoint y: 387, distance: 24.1
click at [194, 0] on html "7 Version history / Genunchiera-biodoctor Draft Preview 1 product assigned Save…" at bounding box center [784, 0] width 1568 height 0
click at [402, 339] on div at bounding box center [922, 398] width 1292 height 704
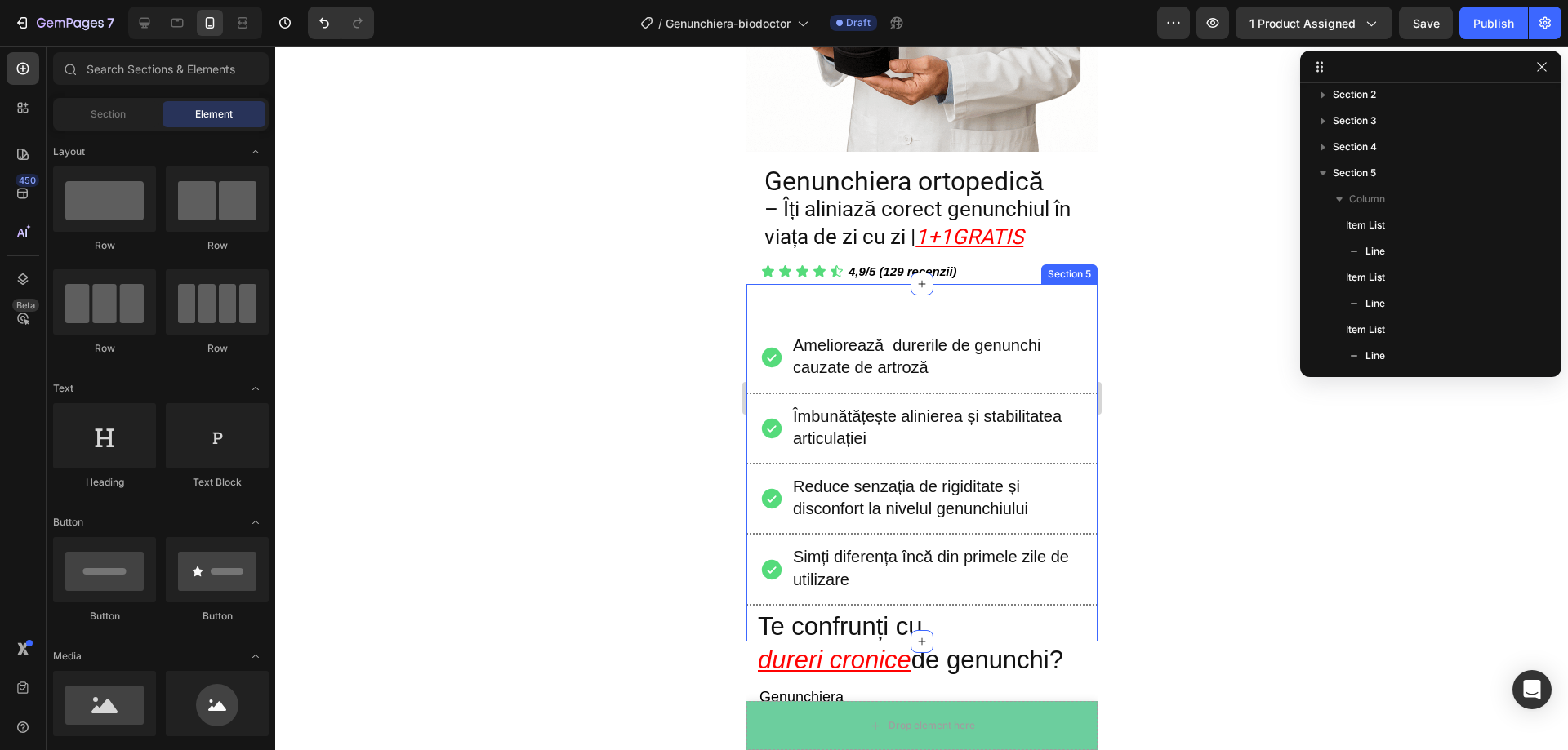
click at [771, 289] on div "Ameliorează durerile de genunchi cauzate de artroză Item List Title Line Îmbună…" at bounding box center [921, 463] width 351 height 357
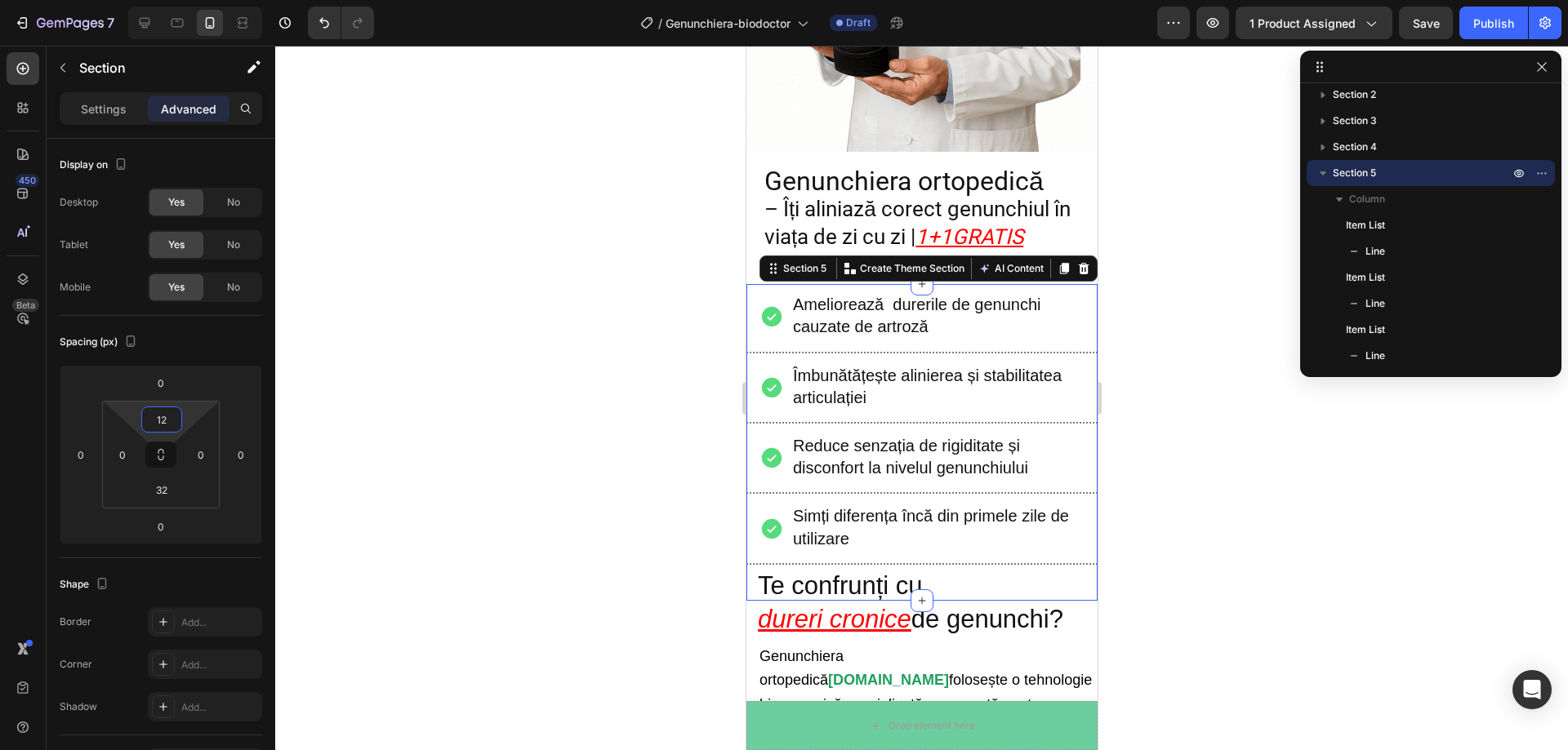
type input "14"
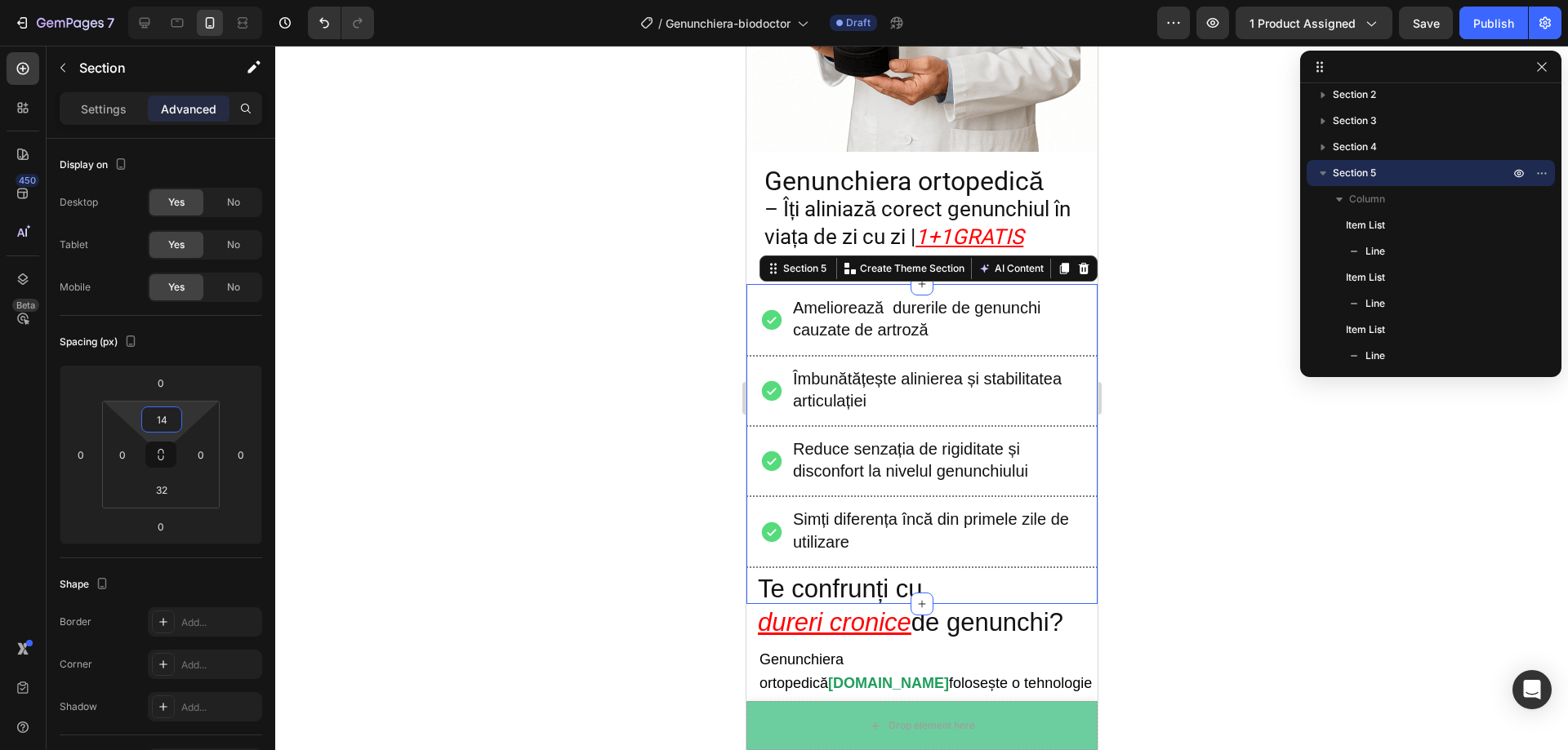
drag, startPoint x: 194, startPoint y: 411, endPoint x: 194, endPoint y: 430, distance: 19.0
click at [194, 0] on html "7 Version history / Genunchiera-biodoctor Draft Preview 1 product assigned Save…" at bounding box center [784, 0] width 1568 height 0
click at [451, 249] on div at bounding box center [922, 398] width 1292 height 704
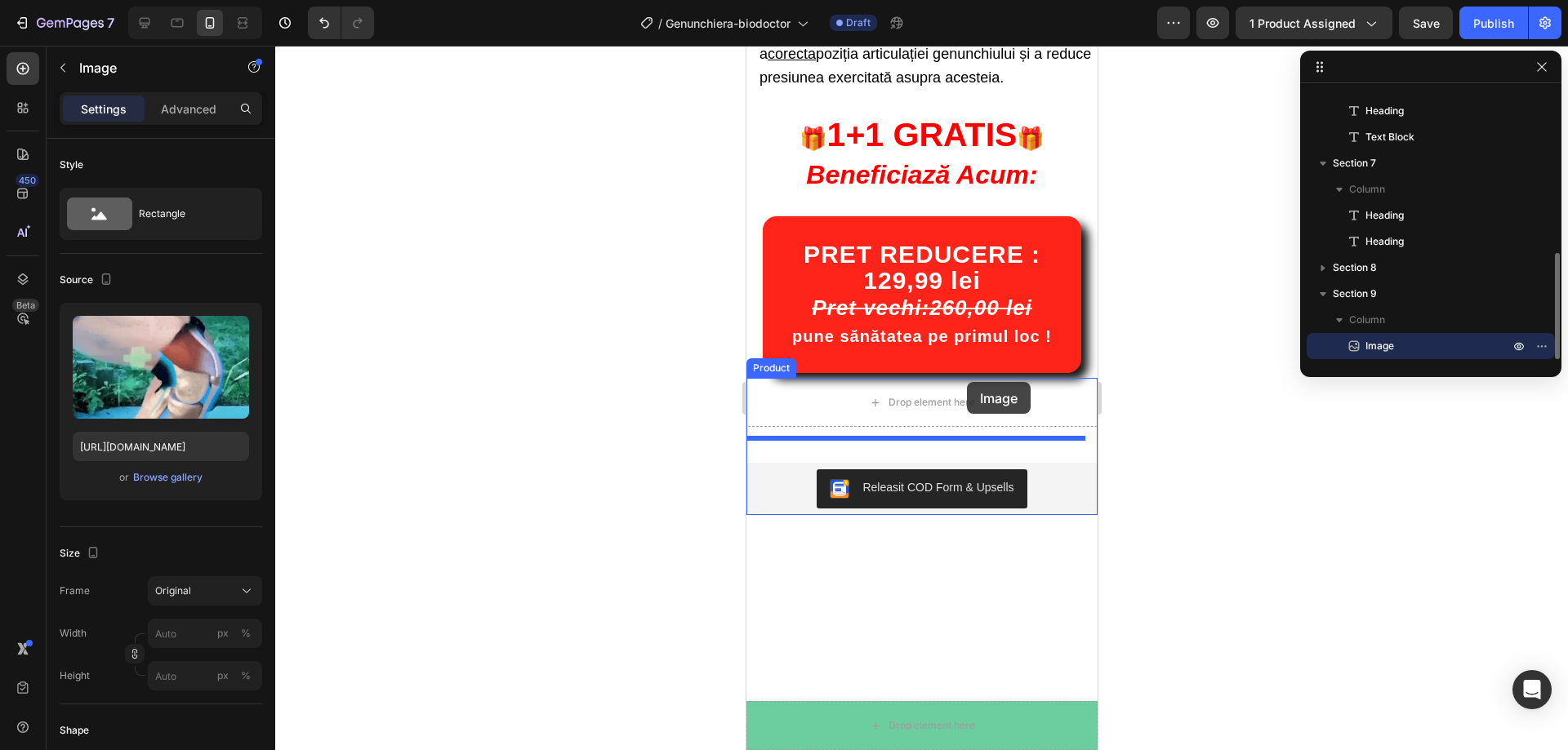
scroll to position [743, 0]
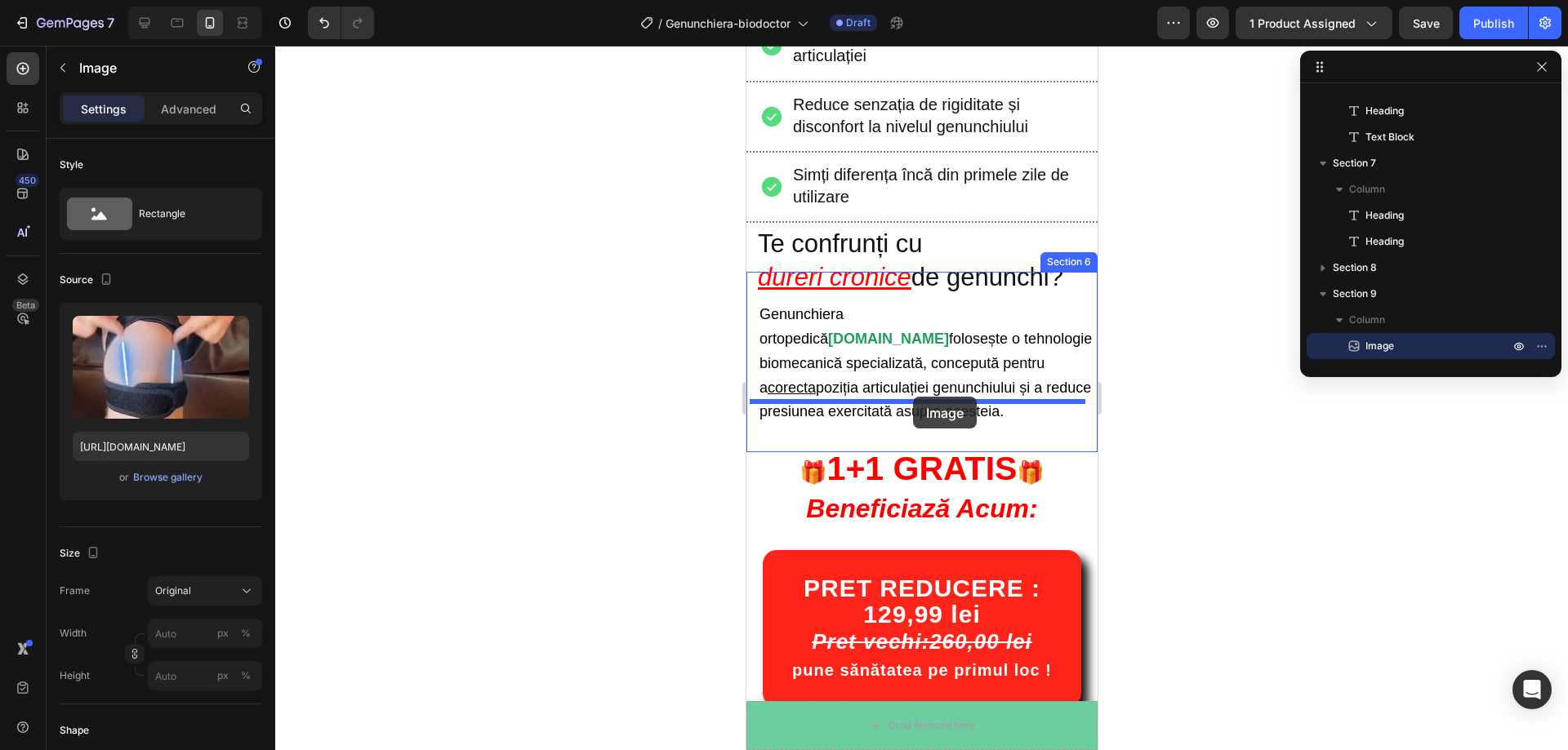
drag, startPoint x: 975, startPoint y: 474, endPoint x: 912, endPoint y: 397, distance: 99.5
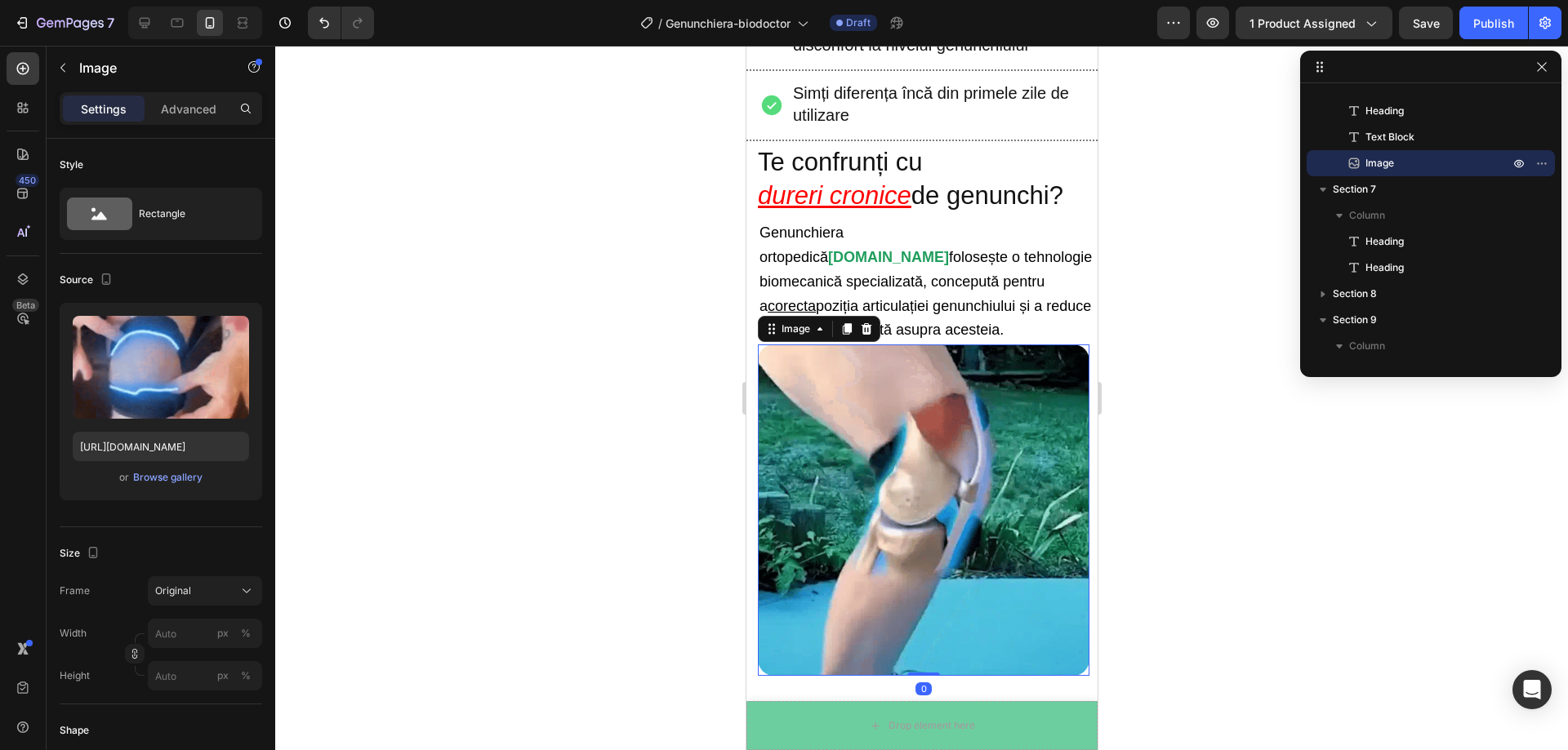
scroll to position [906, 0]
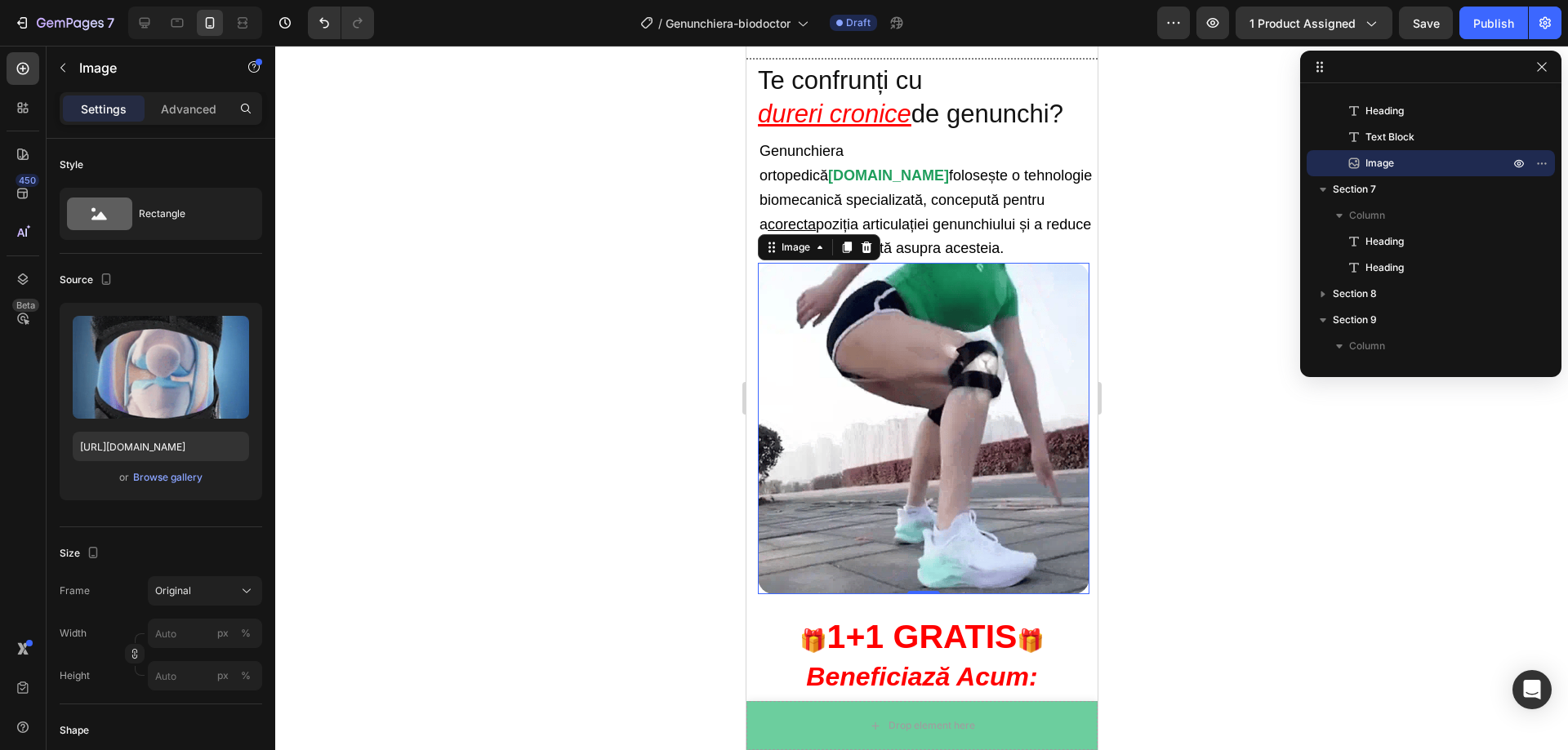
click at [1206, 380] on div at bounding box center [922, 398] width 1292 height 704
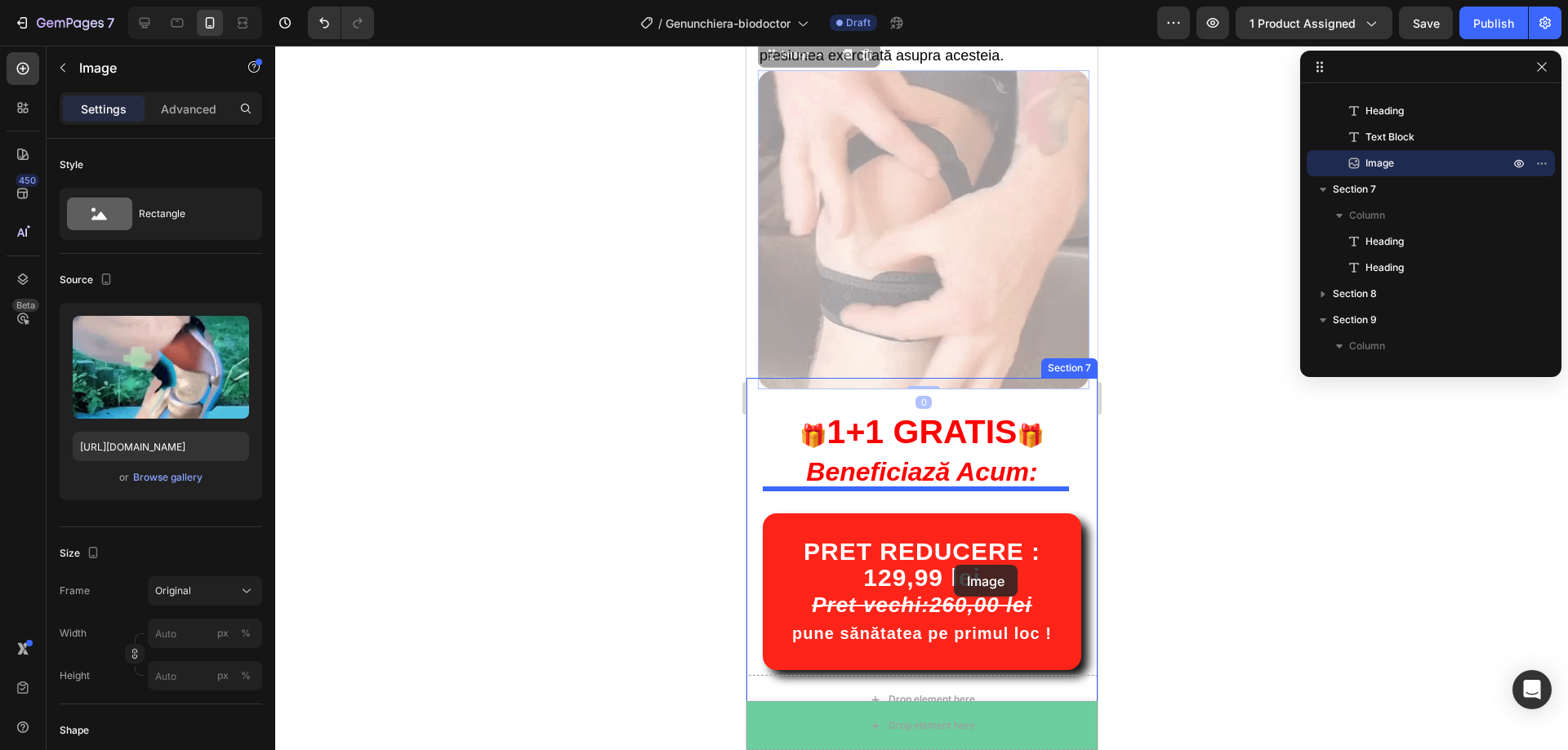
scroll to position [1151, 0]
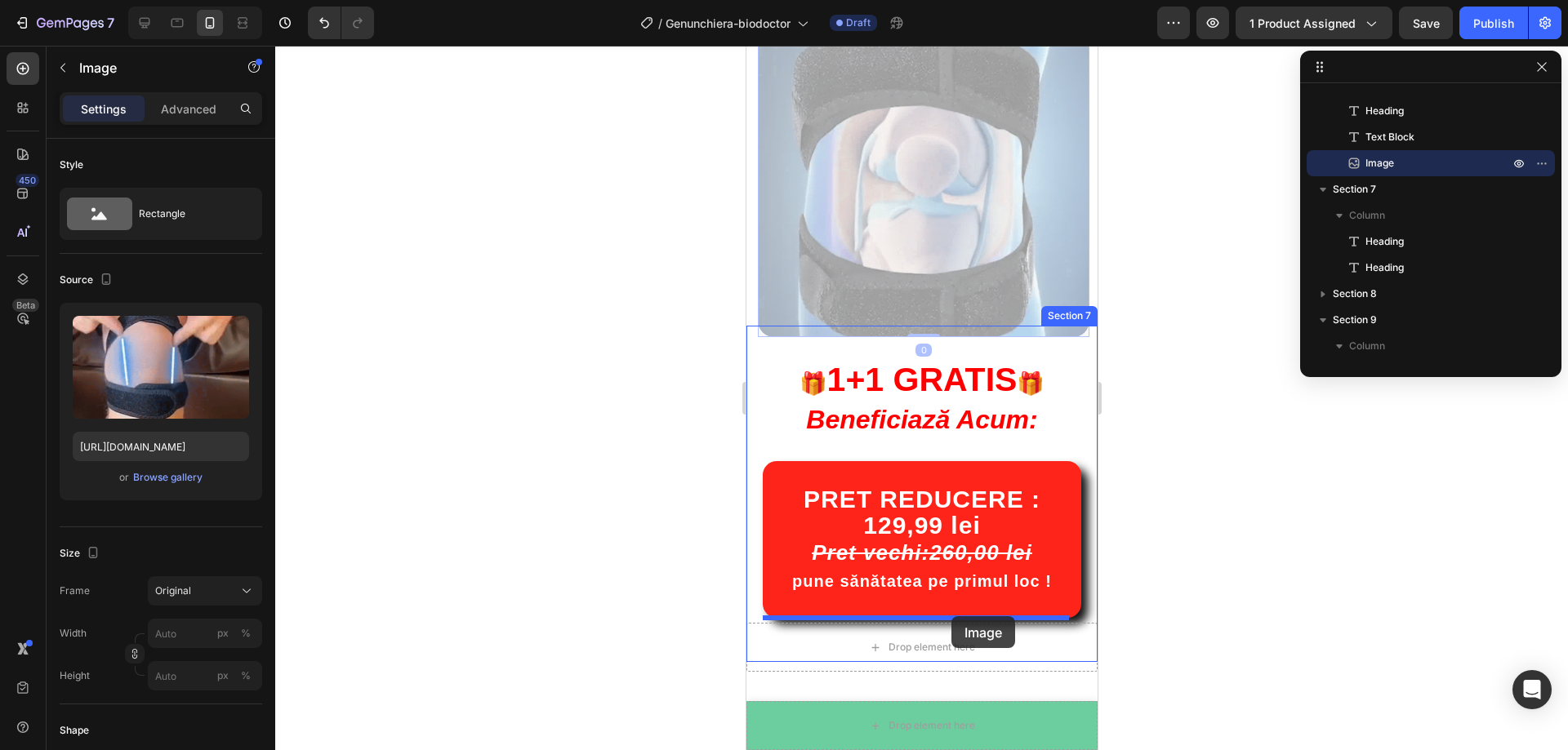
drag, startPoint x: 963, startPoint y: 287, endPoint x: 950, endPoint y: 616, distance: 329.3
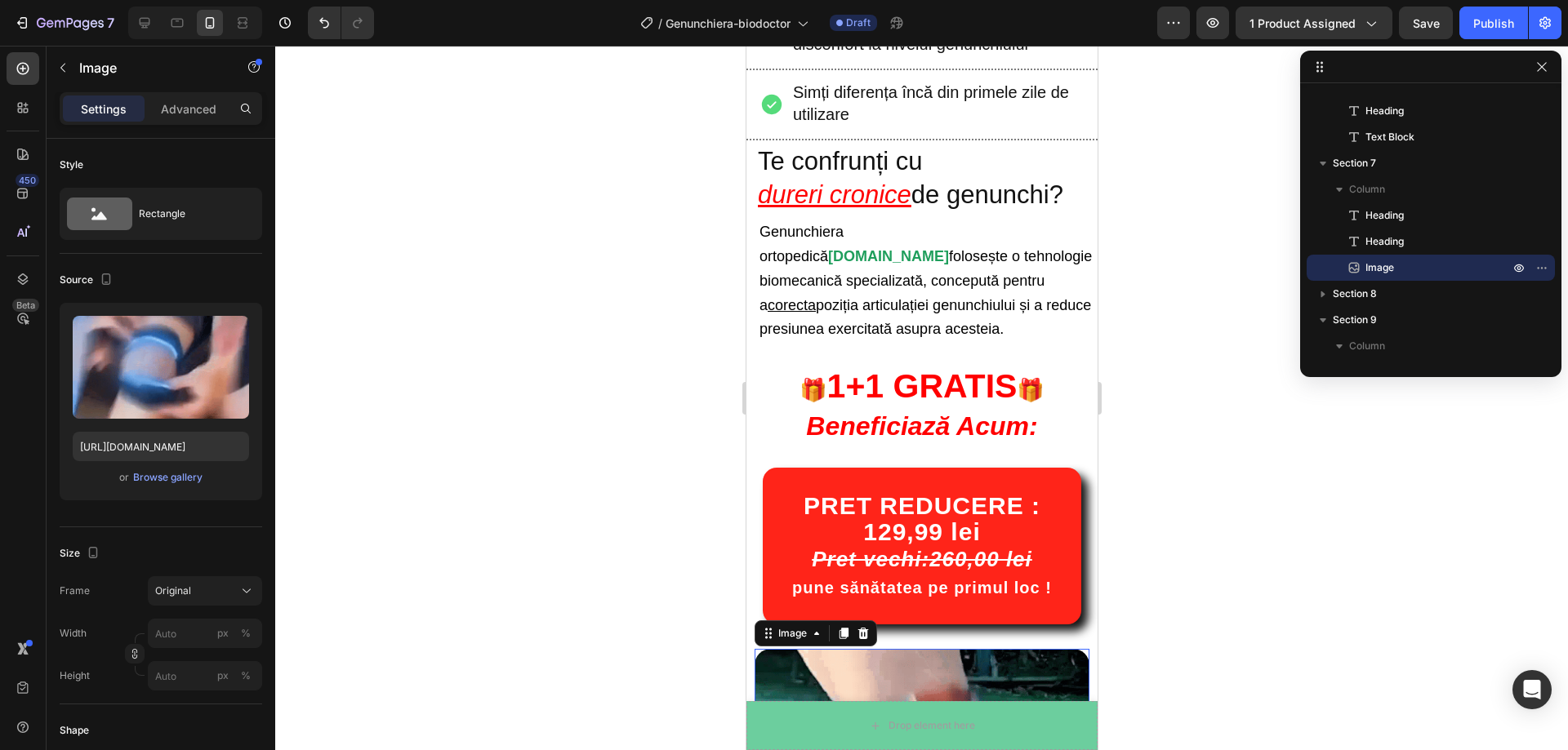
scroll to position [825, 0]
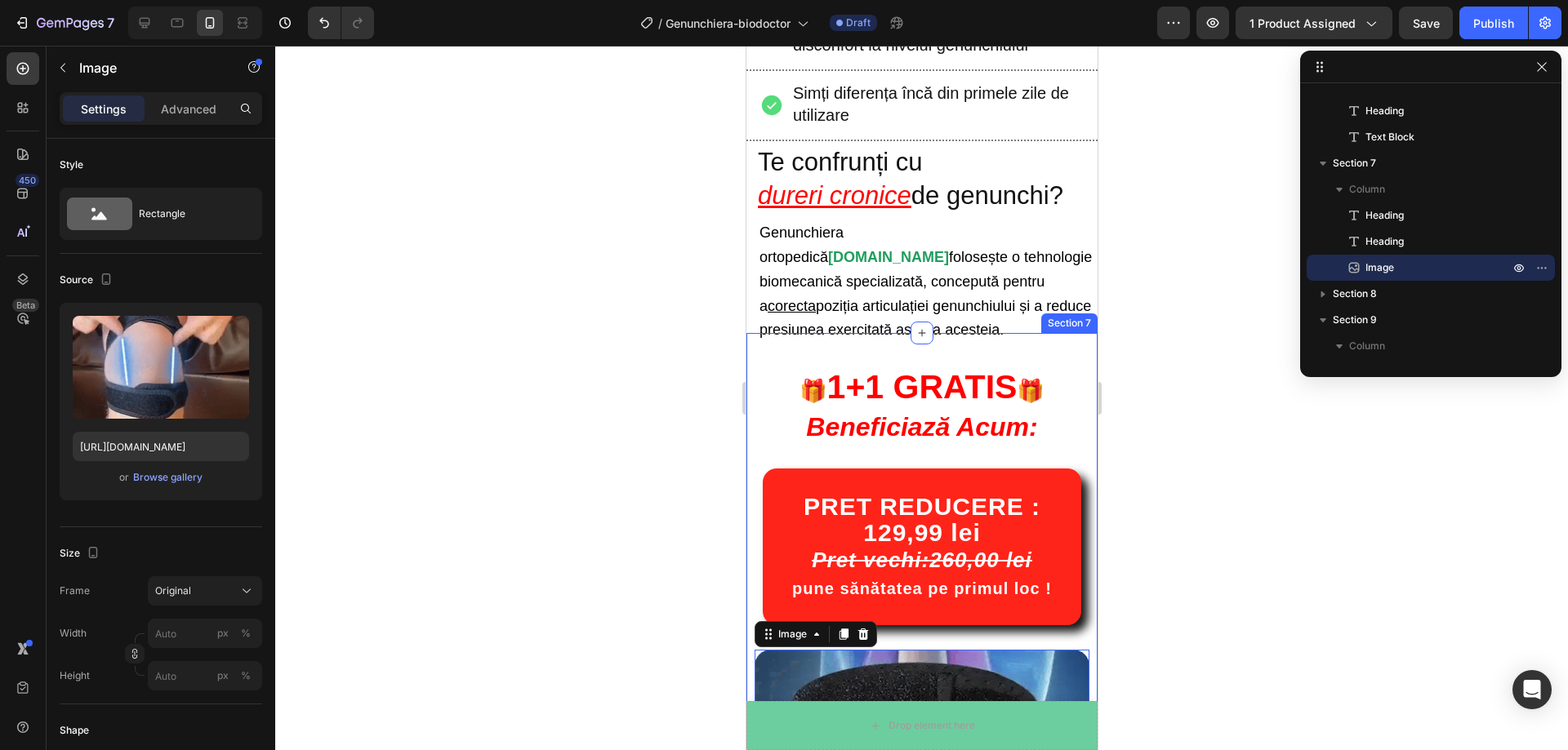
click at [1213, 492] on div at bounding box center [922, 398] width 1292 height 704
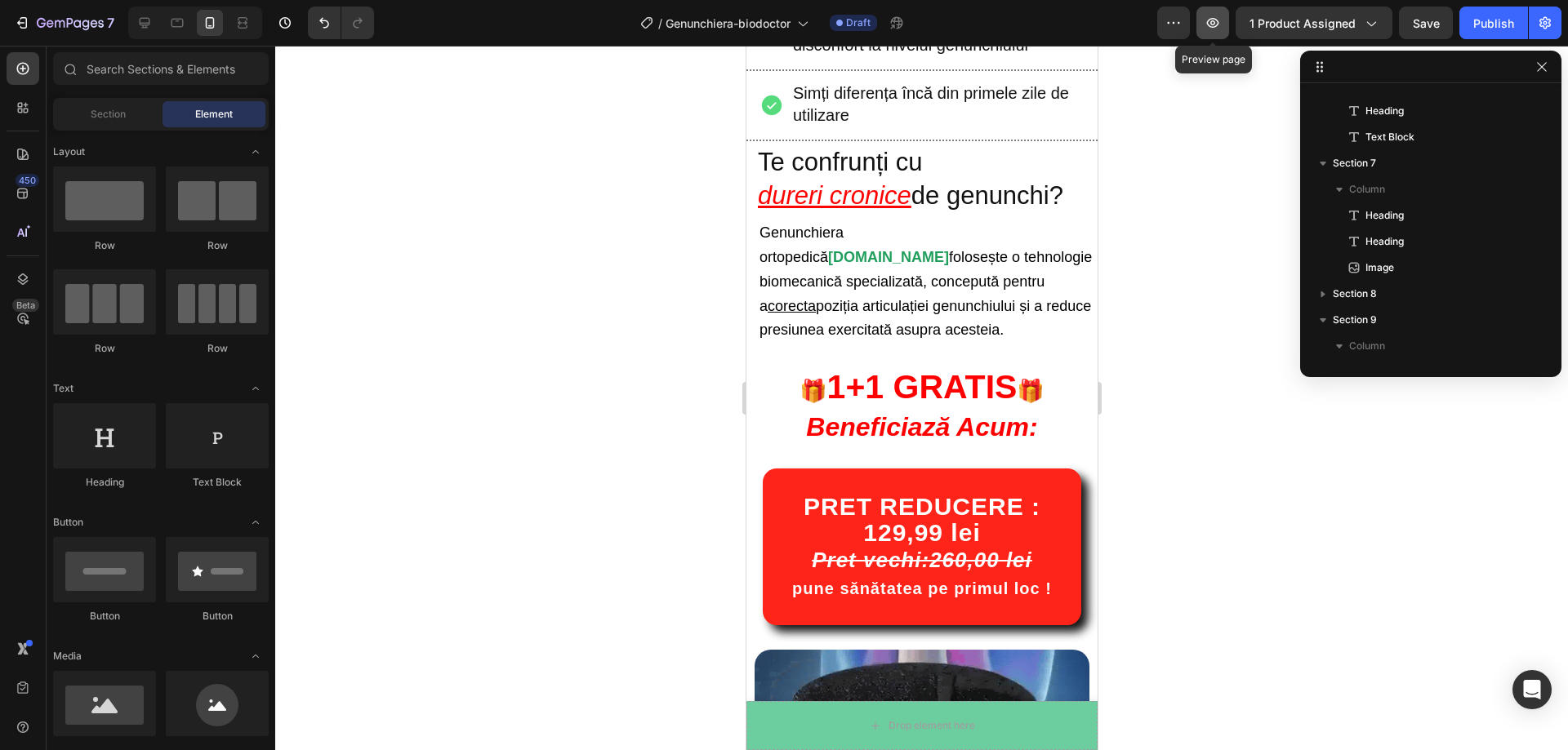
click at [1211, 25] on icon "button" at bounding box center [1213, 23] width 16 height 16
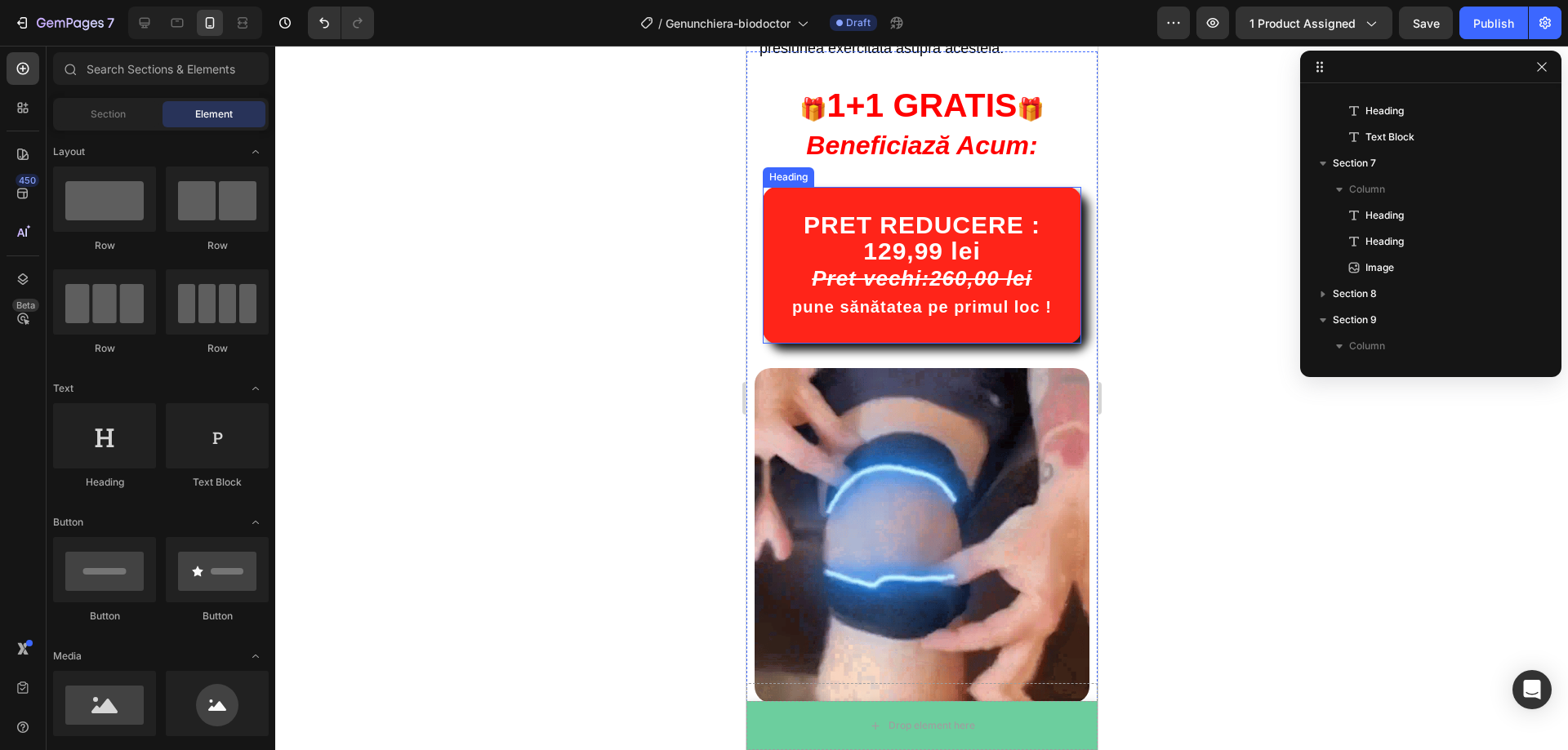
scroll to position [1233, 0]
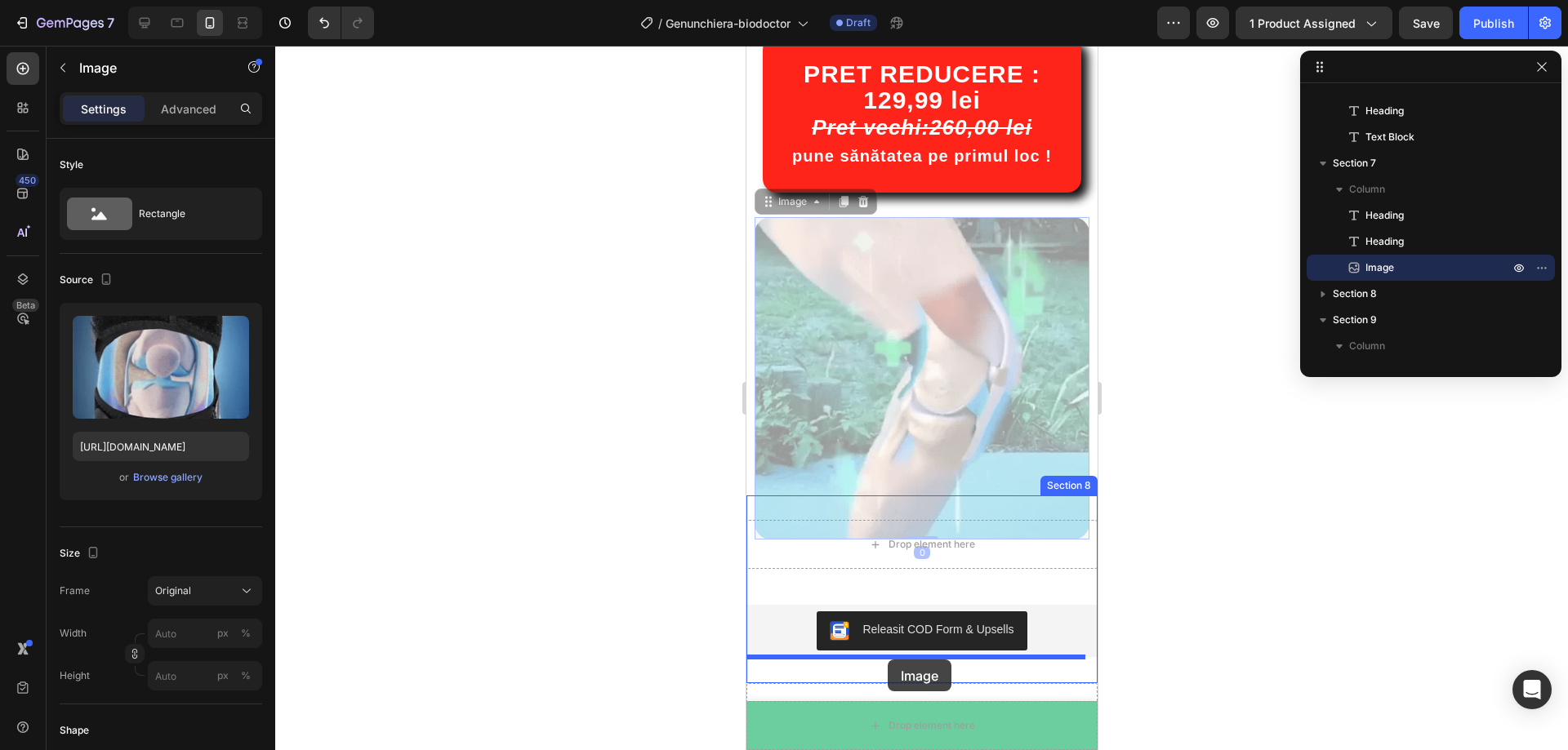
drag, startPoint x: 864, startPoint y: 238, endPoint x: 887, endPoint y: 652, distance: 414.6
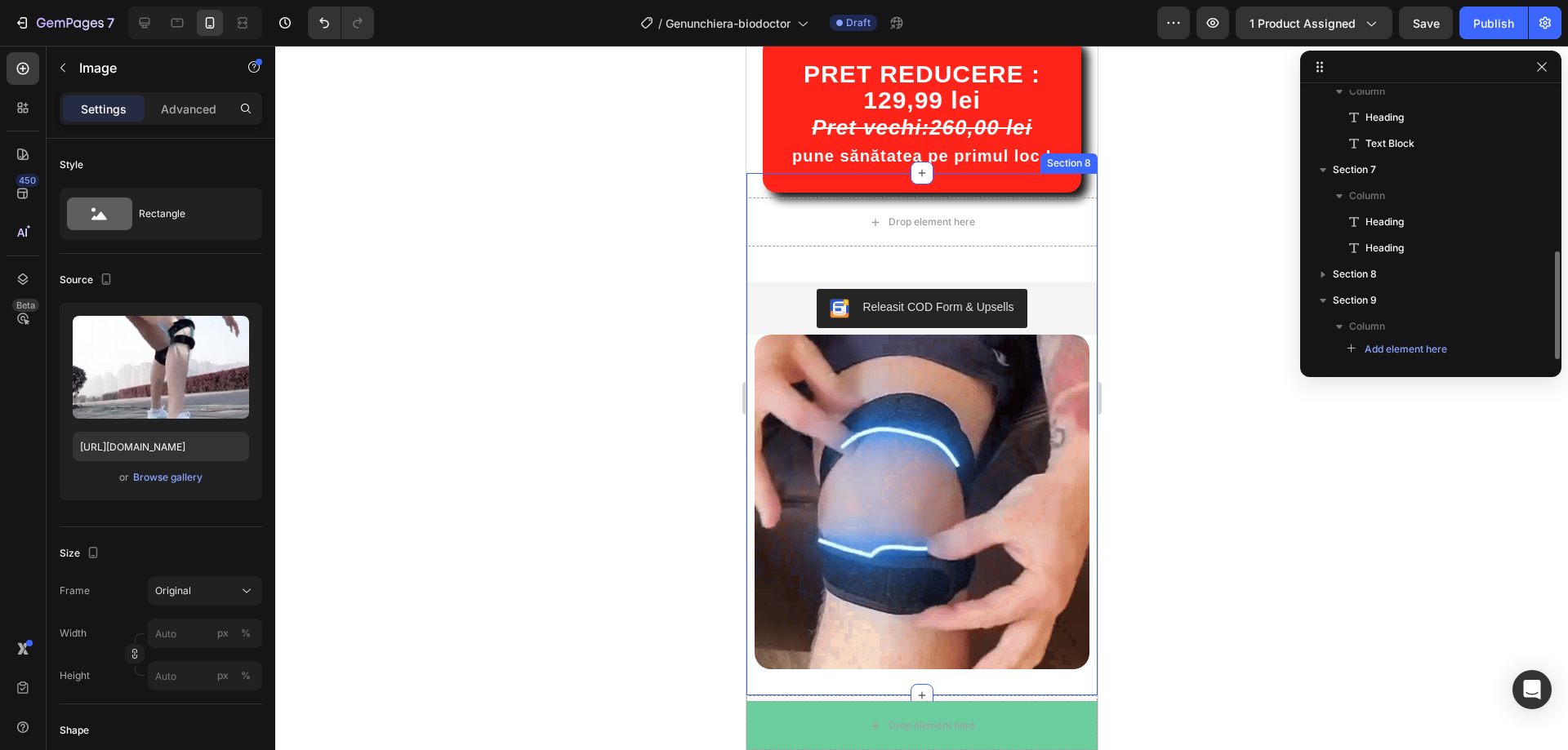
scroll to position [403, 0]
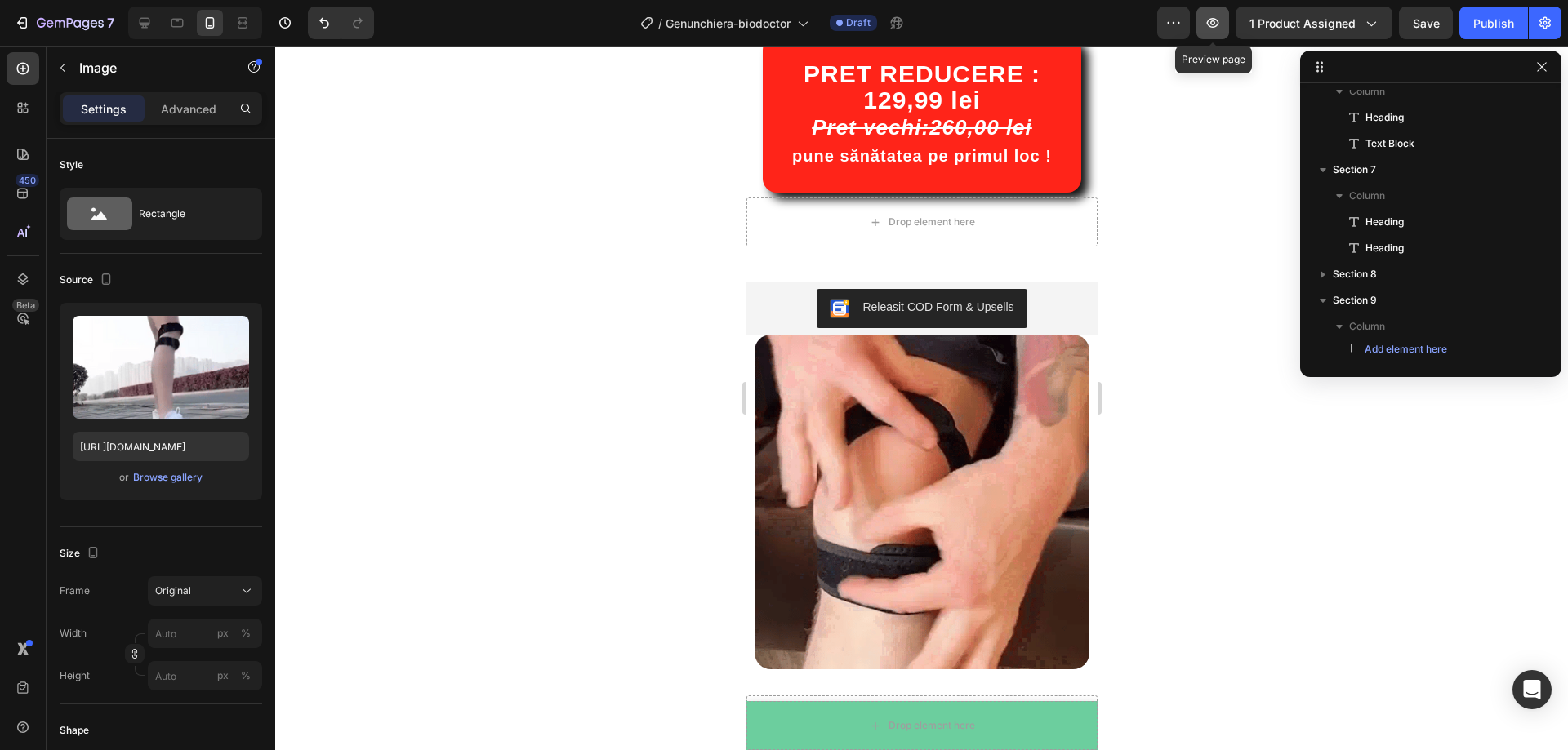
click at [1219, 15] on icon "button" at bounding box center [1213, 23] width 16 height 16
